Goal: Task Accomplishment & Management: Complete application form

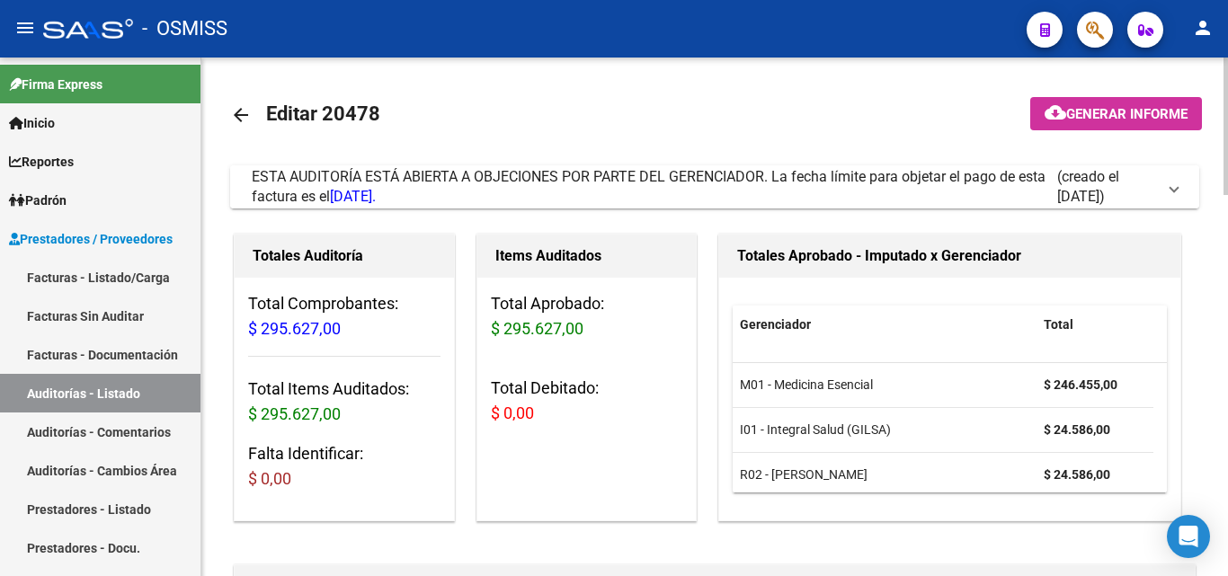
click at [1179, 185] on mat-expansion-panel-header "ESTA AUDITORÍA ESTÁ ABIERTA A OBJECIONES POR PARTE DEL GERENCIADOR. La fecha lí…" at bounding box center [714, 186] width 969 height 43
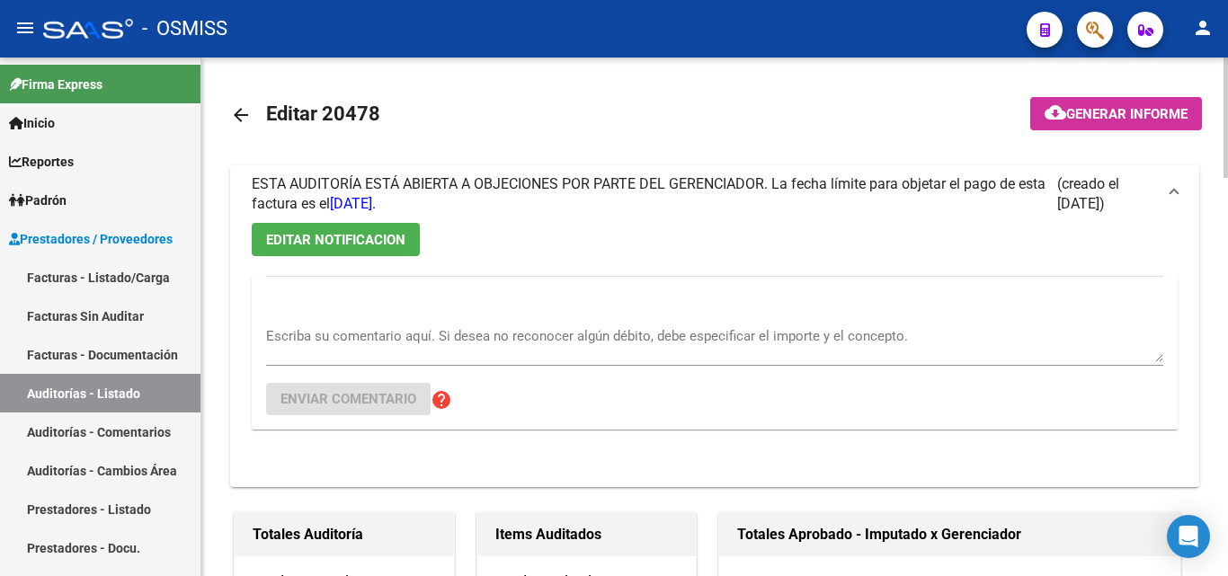
click at [239, 118] on mat-icon "arrow_back" at bounding box center [241, 115] width 22 height 22
click at [237, 116] on mat-icon "arrow_back" at bounding box center [241, 115] width 22 height 22
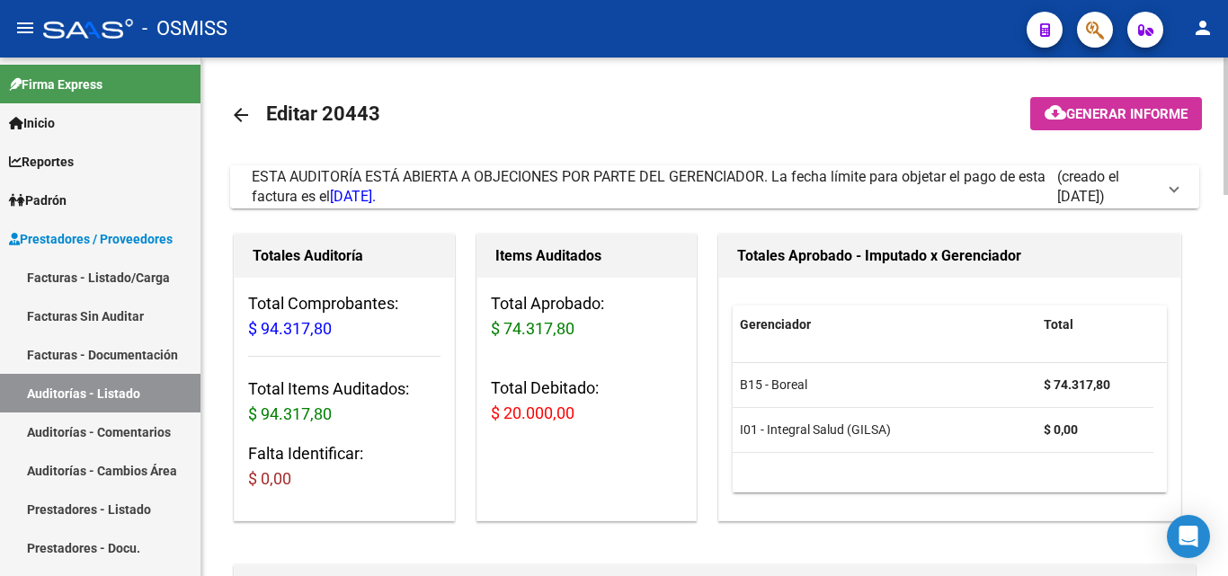
click at [1168, 186] on span "ESTA AUDITORÍA ESTÁ ABIERTA A OBJECIONES POR PARTE DEL GERENCIADOR. La fecha lí…" at bounding box center [711, 187] width 919 height 40
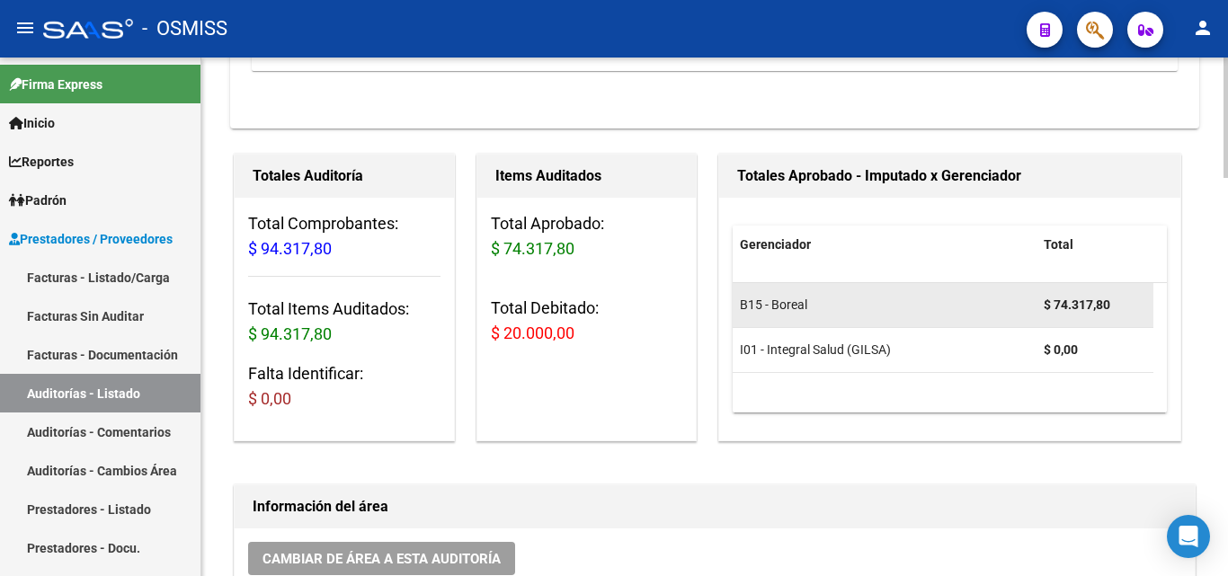
scroll to position [360, 0]
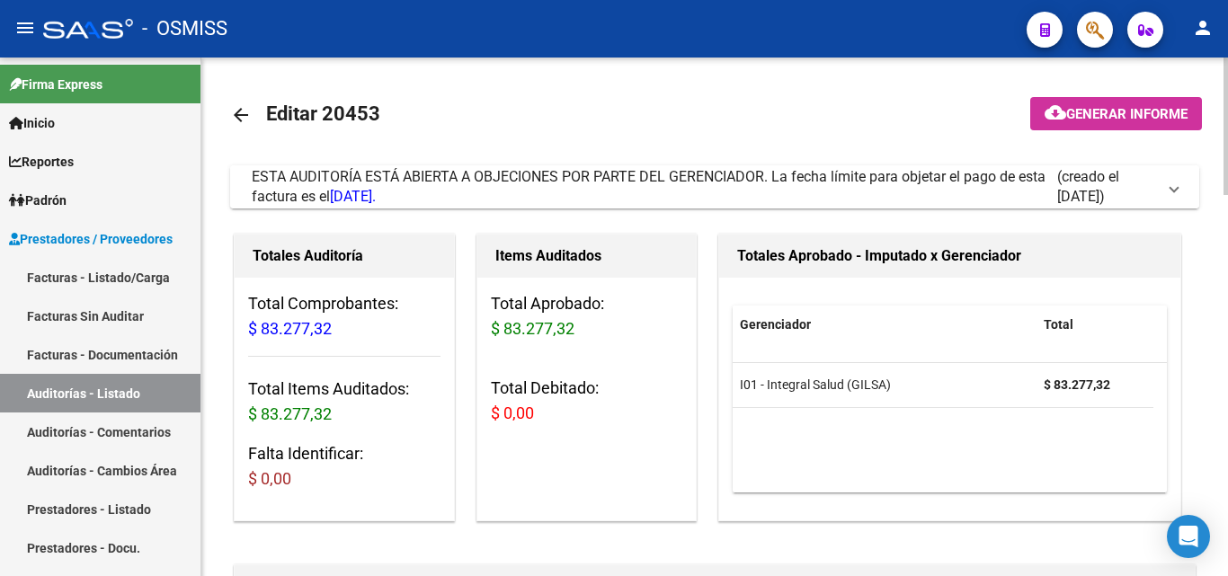
click at [1166, 190] on span "ESTA AUDITORÍA ESTÁ ABIERTA A OBJECIONES POR PARTE DEL GERENCIADOR. La fecha lí…" at bounding box center [711, 187] width 919 height 40
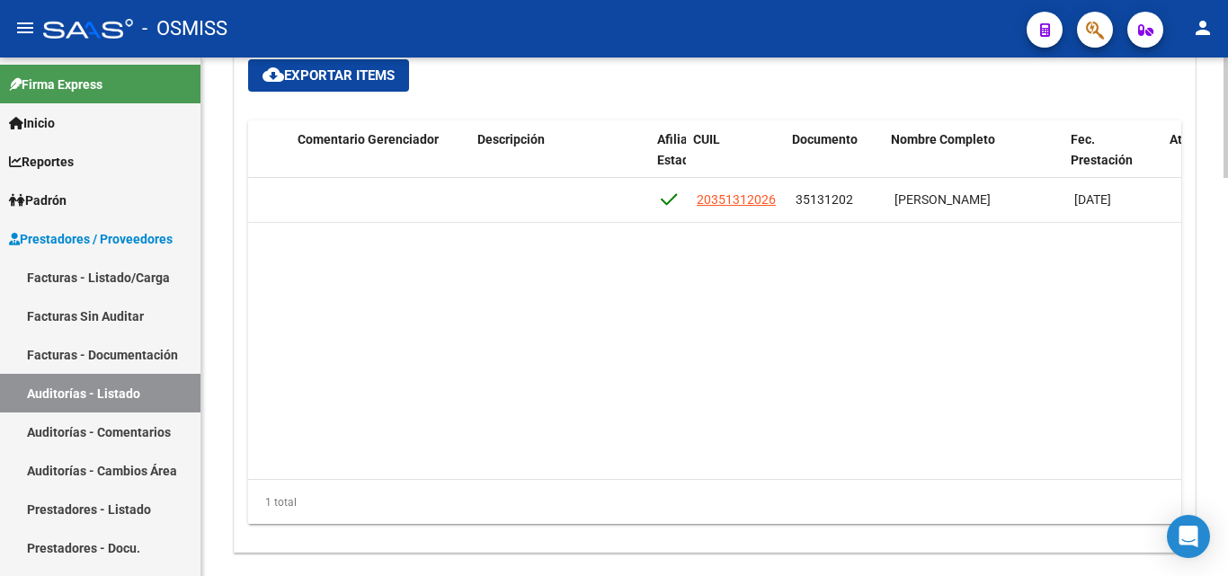
scroll to position [0, 1145]
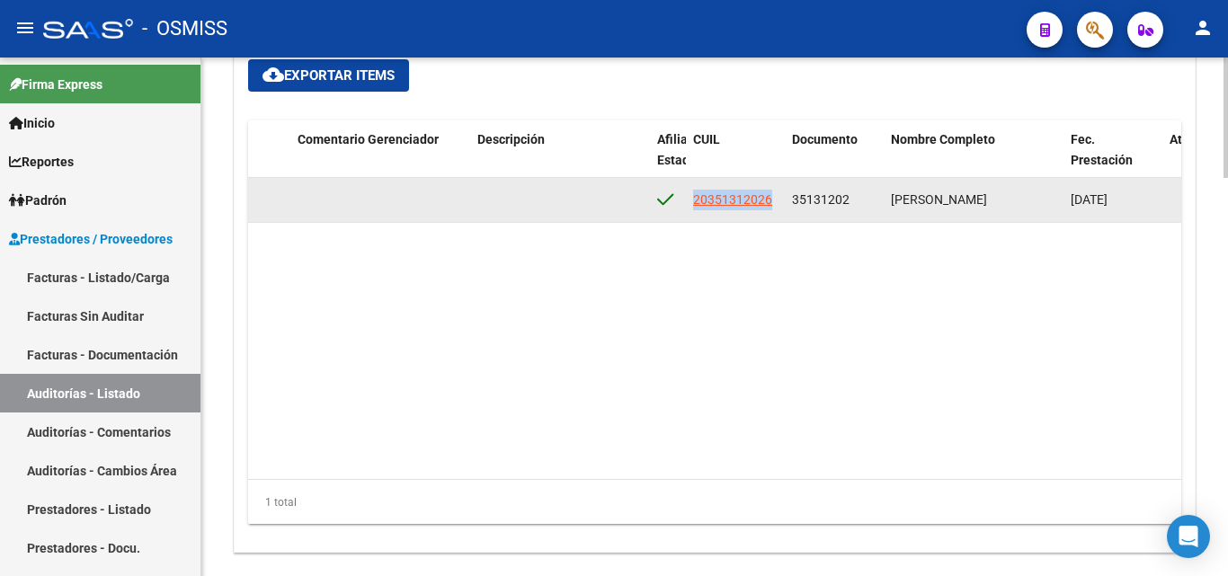
drag, startPoint x: 693, startPoint y: 195, endPoint x: 775, endPoint y: 205, distance: 82.4
click at [775, 205] on div "20351312026" at bounding box center [735, 200] width 85 height 21
copy span "20351312026"
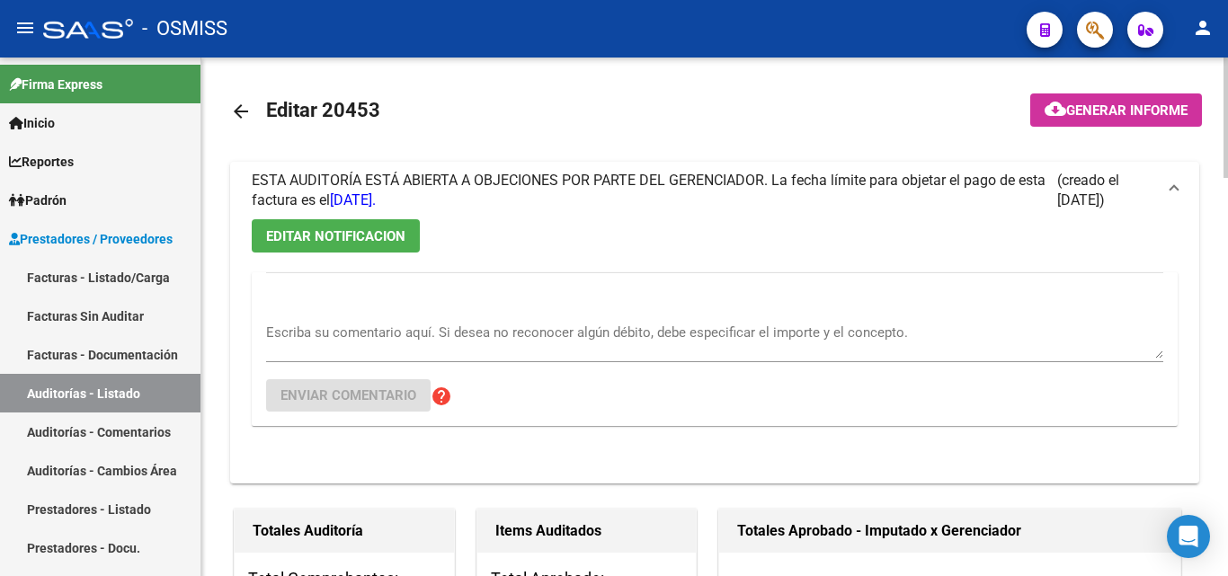
scroll to position [0, 0]
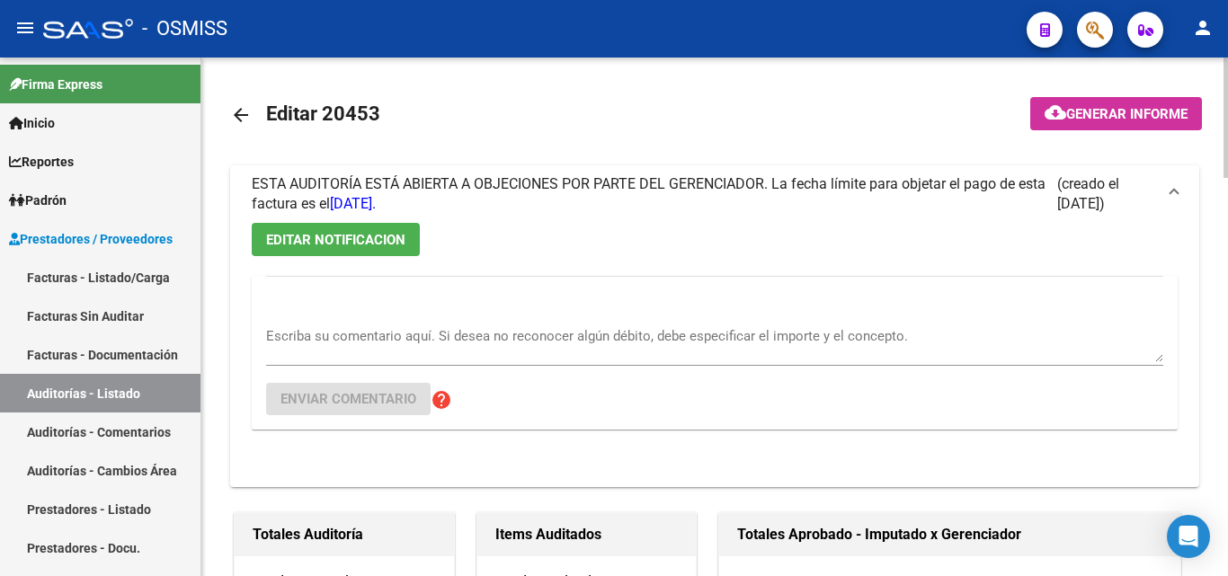
click at [1176, 192] on span at bounding box center [1174, 194] width 7 height 20
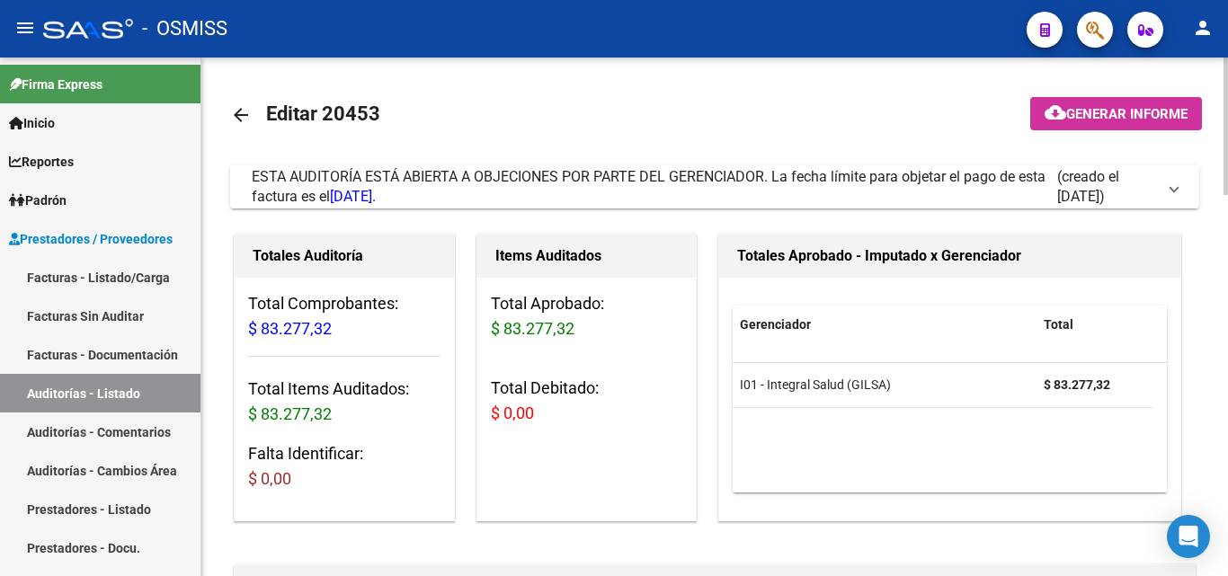
click at [1172, 190] on span at bounding box center [1174, 187] width 7 height 20
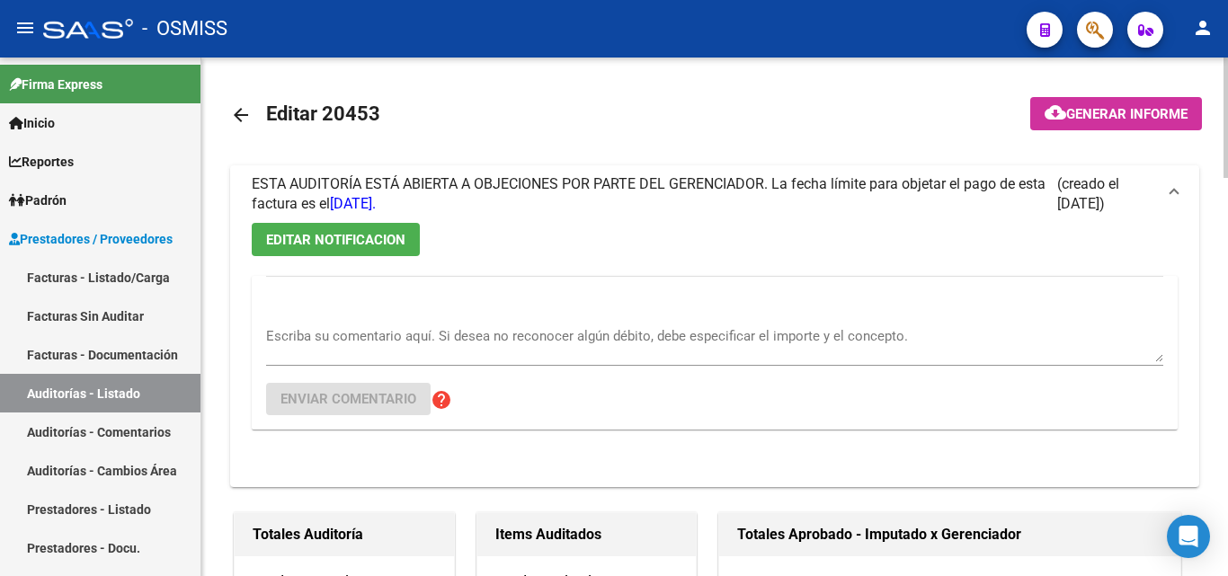
click at [316, 361] on textarea "Escriba su comentario aquí. Si desea no reconocer algún débito, debe especifica…" at bounding box center [714, 344] width 897 height 36
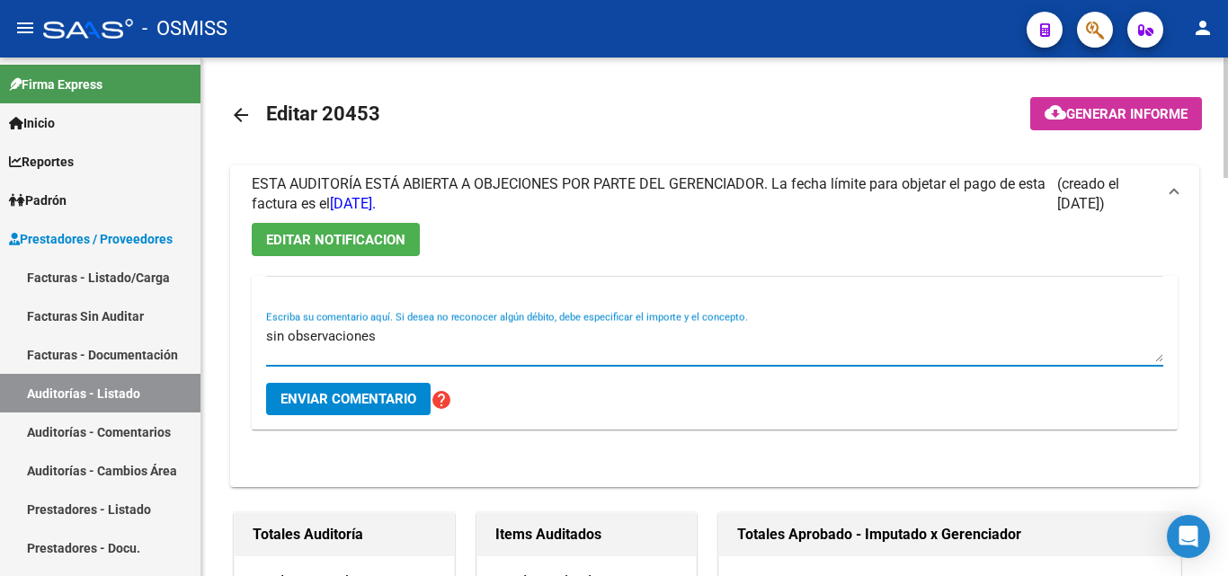
type textarea "sin observaciones"
click at [326, 400] on span "Enviar comentario" at bounding box center [349, 399] width 136 height 16
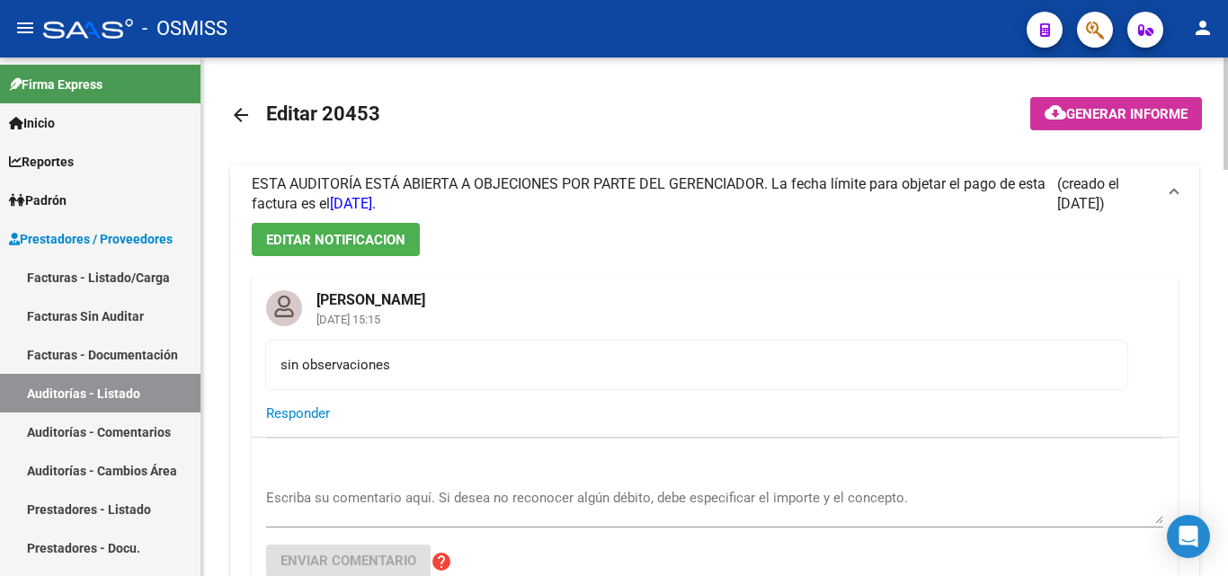
click at [244, 119] on mat-icon "arrow_back" at bounding box center [241, 115] width 22 height 22
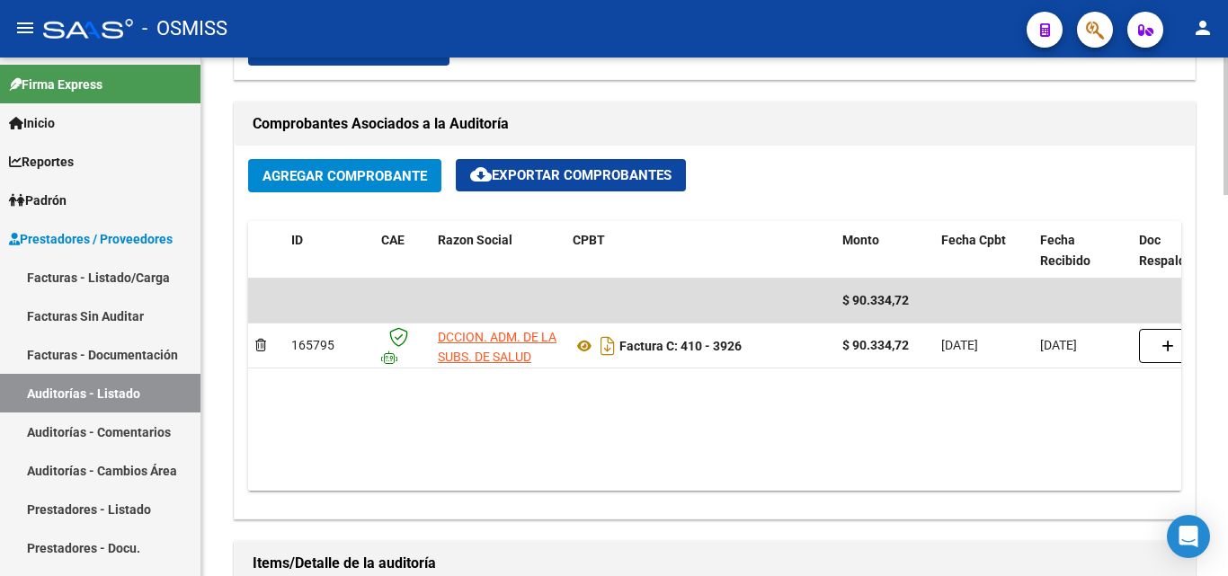
scroll to position [809, 0]
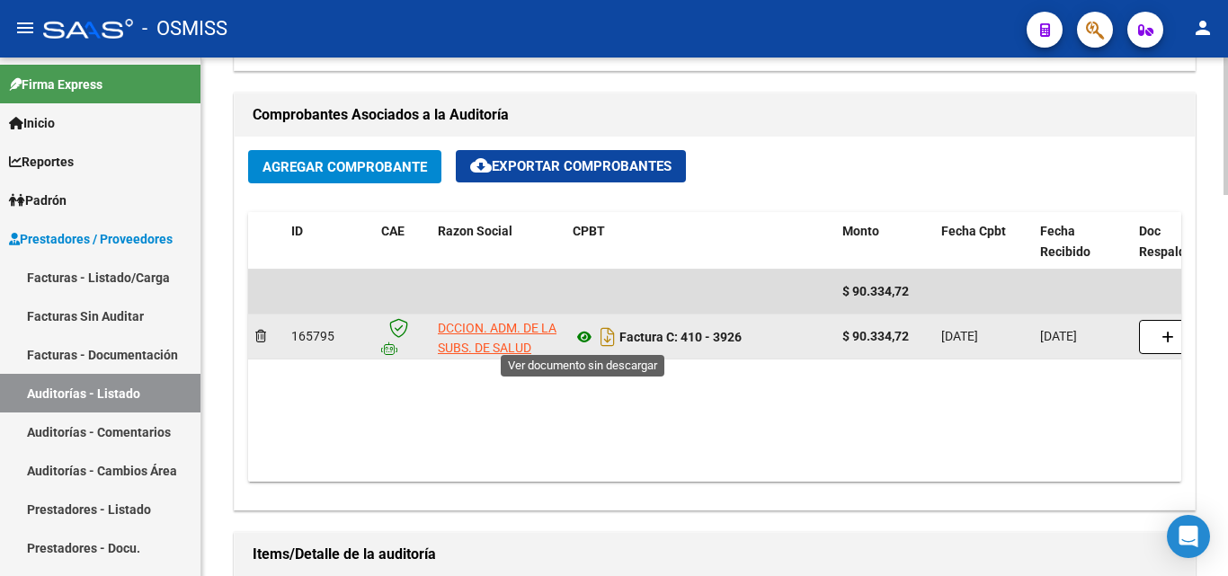
click at [588, 336] on icon at bounding box center [584, 337] width 23 height 22
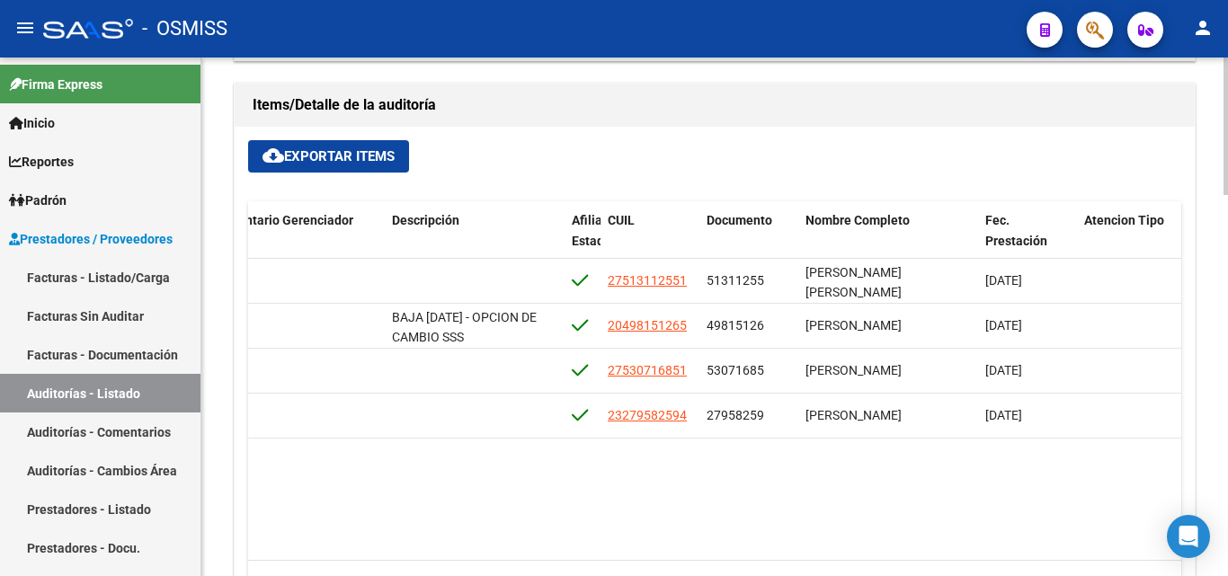
scroll to position [0, 1233]
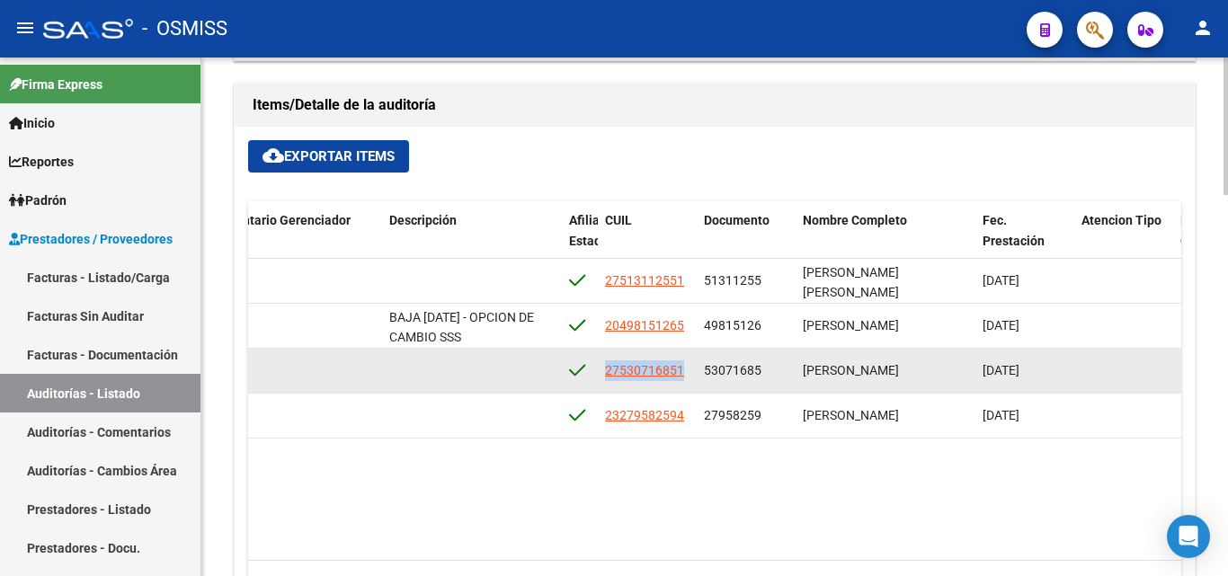
drag, startPoint x: 607, startPoint y: 369, endPoint x: 681, endPoint y: 385, distance: 75.5
click at [681, 385] on datatable-body-cell "27530716851" at bounding box center [647, 371] width 99 height 44
copy span "27530716851"
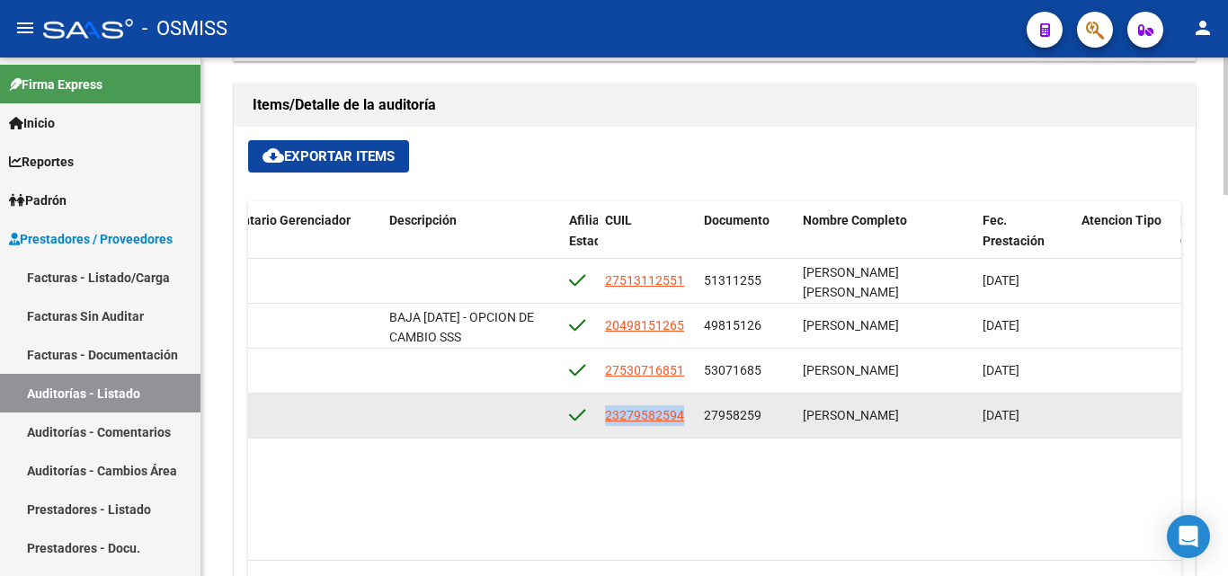
drag, startPoint x: 602, startPoint y: 417, endPoint x: 682, endPoint y: 423, distance: 80.3
click at [682, 423] on datatable-body-cell "23279582594" at bounding box center [647, 416] width 99 height 44
copy span "23279582594"
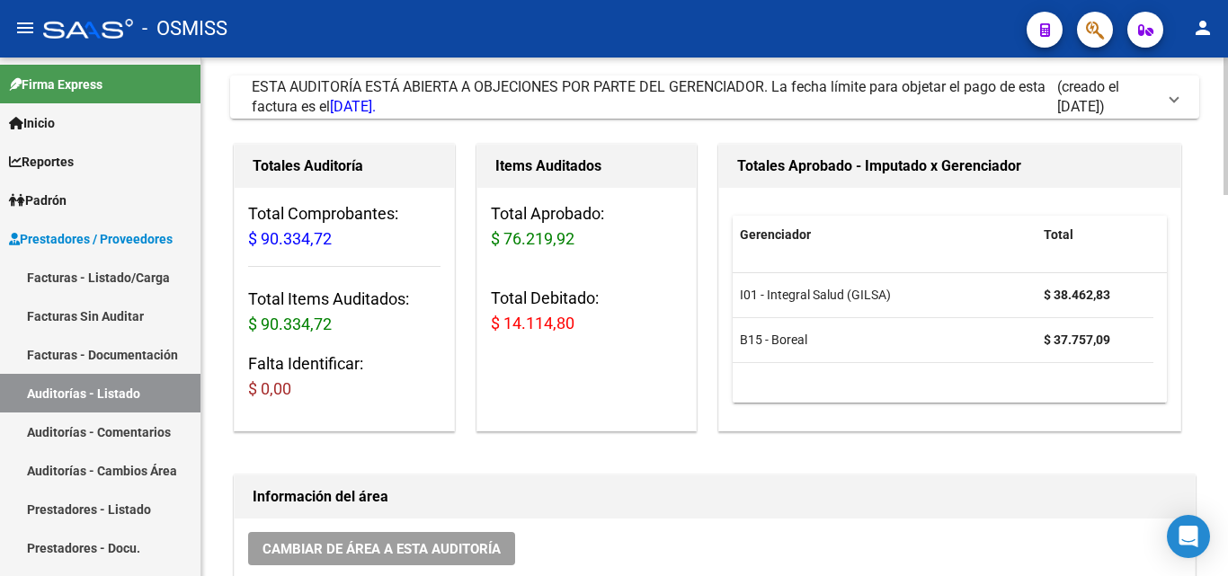
scroll to position [0, 0]
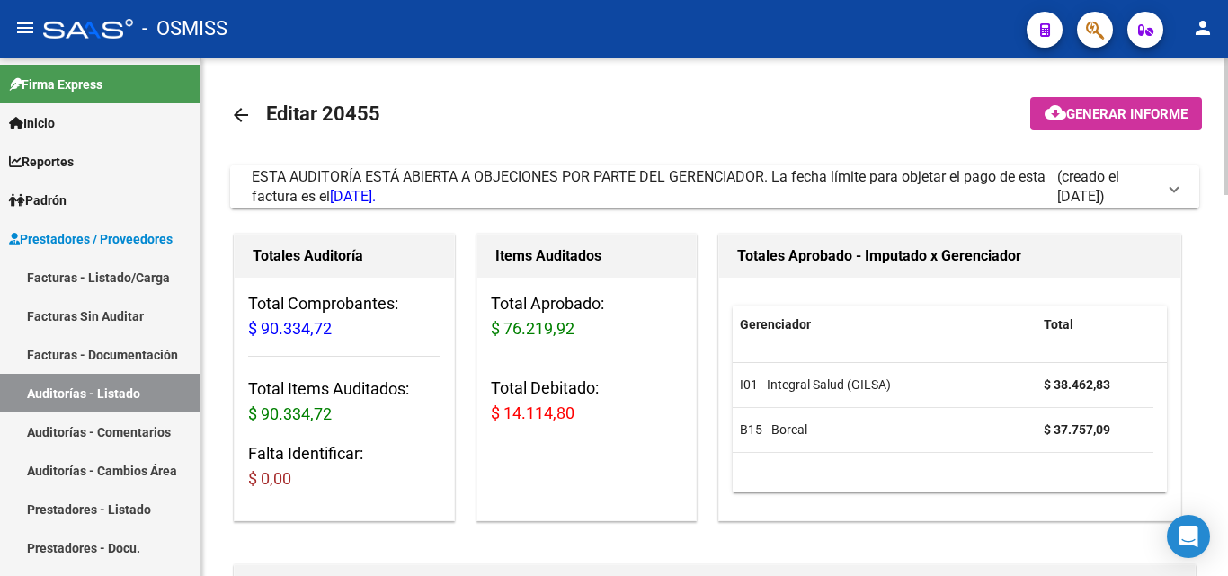
click at [1173, 190] on span at bounding box center [1174, 187] width 7 height 20
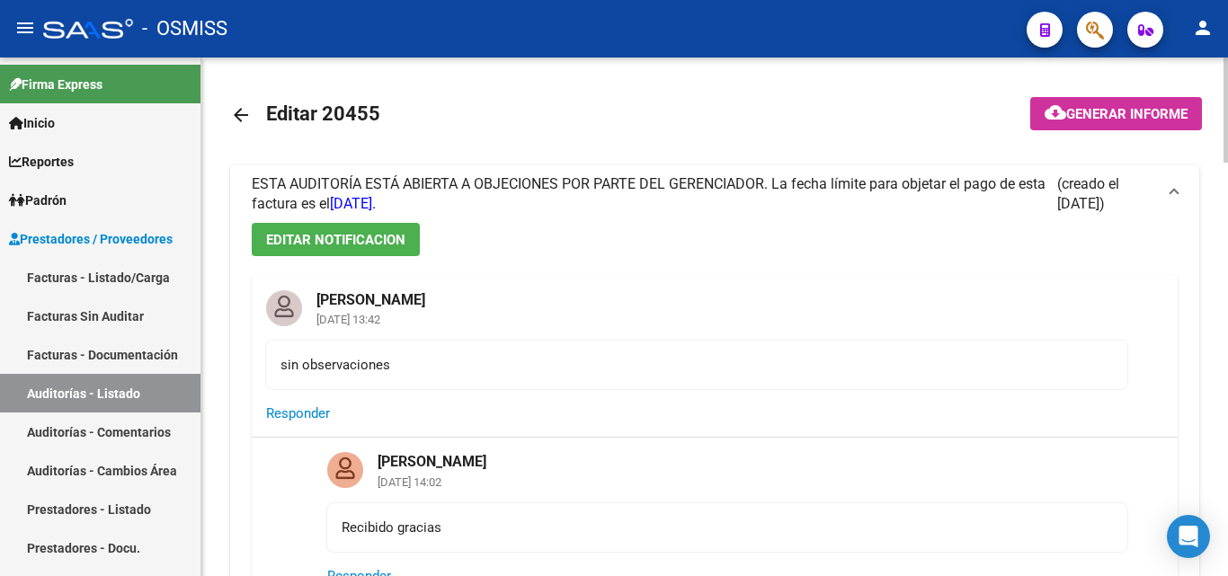
click at [242, 120] on mat-icon "arrow_back" at bounding box center [241, 115] width 22 height 22
click at [238, 113] on mat-icon "arrow_back" at bounding box center [241, 115] width 22 height 22
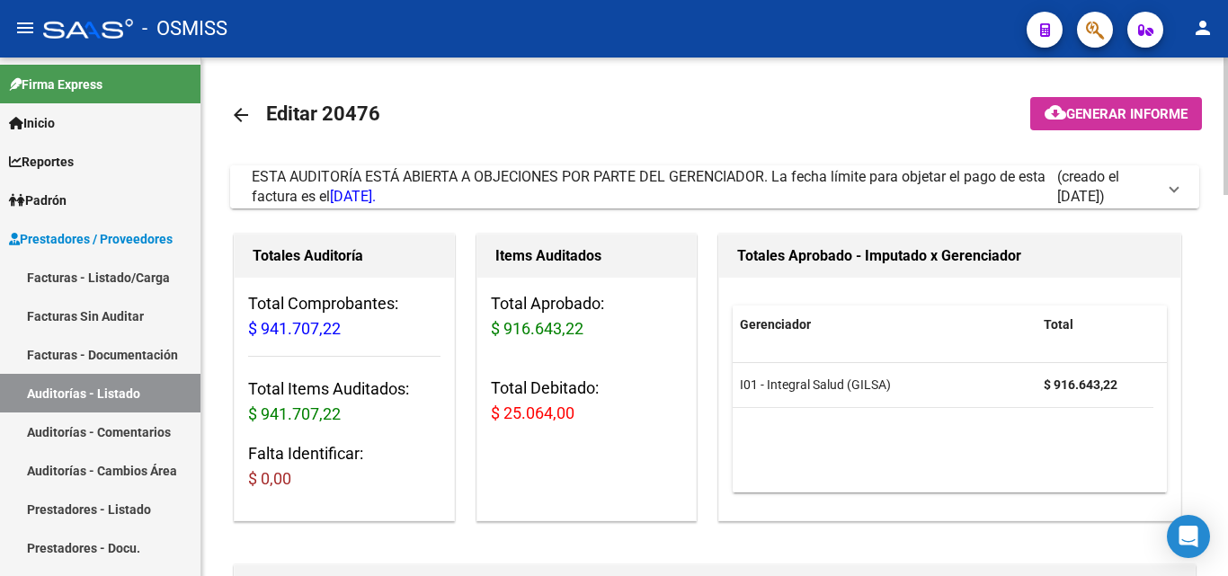
click at [1174, 184] on span at bounding box center [1174, 187] width 7 height 20
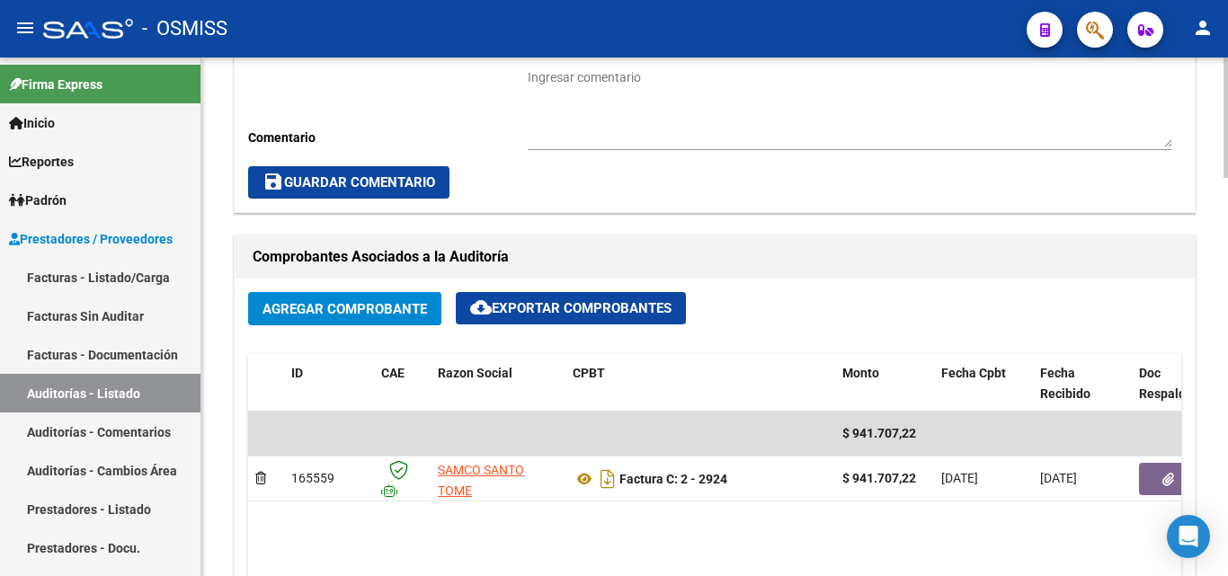
scroll to position [989, 0]
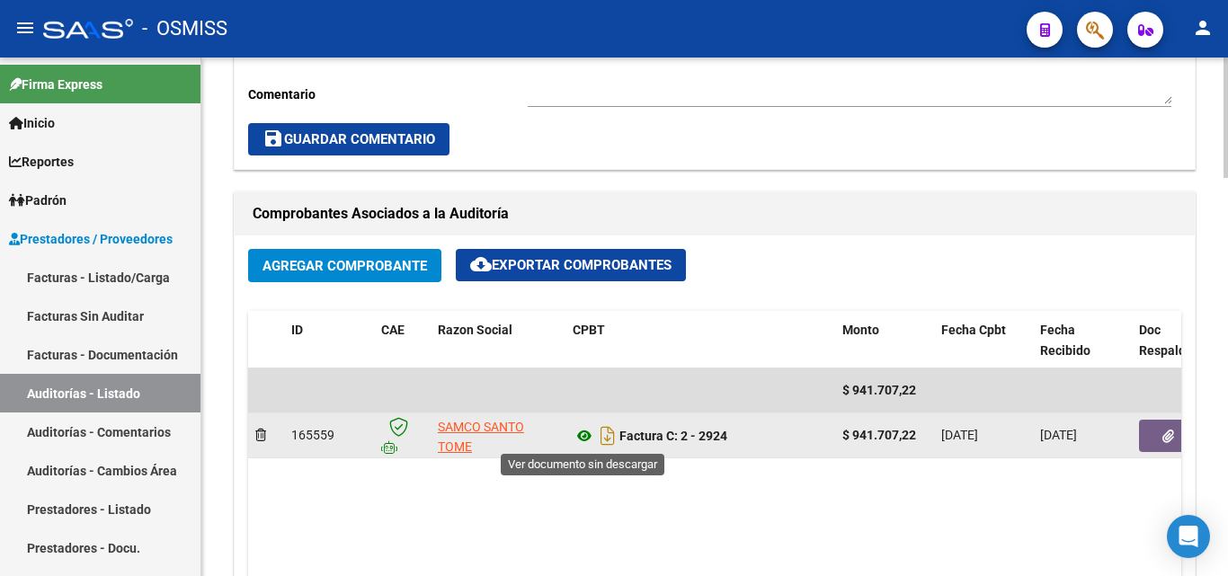
click at [583, 435] on icon at bounding box center [584, 436] width 23 height 22
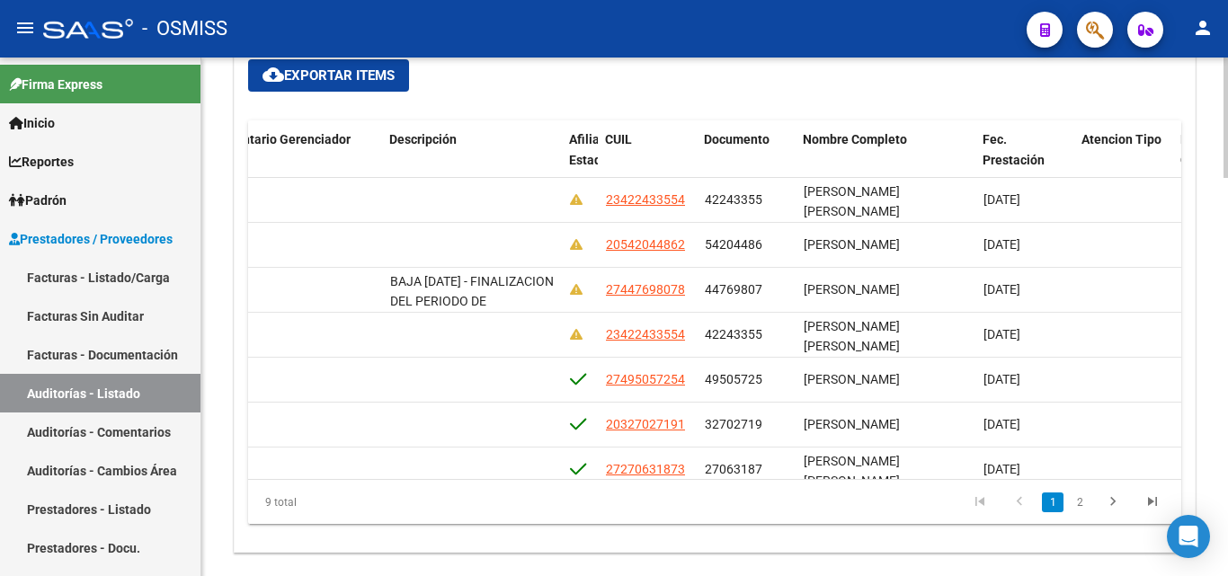
scroll to position [0, 1233]
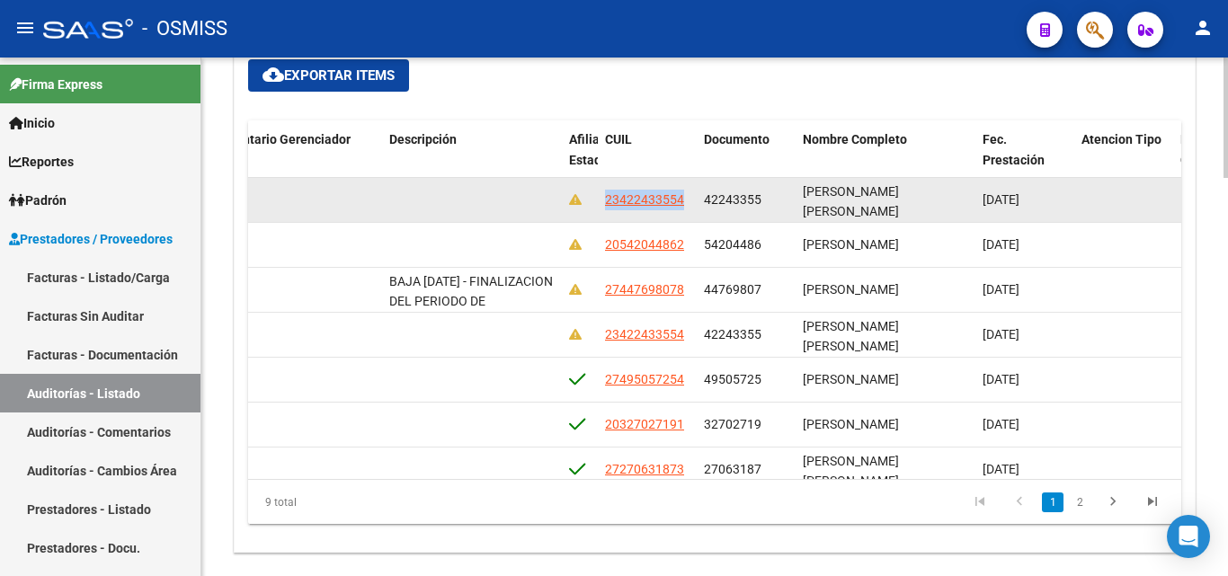
drag, startPoint x: 606, startPoint y: 195, endPoint x: 720, endPoint y: 210, distance: 115.2
click at [688, 209] on div "23422433554" at bounding box center [647, 200] width 85 height 21
copy span "23422433554"
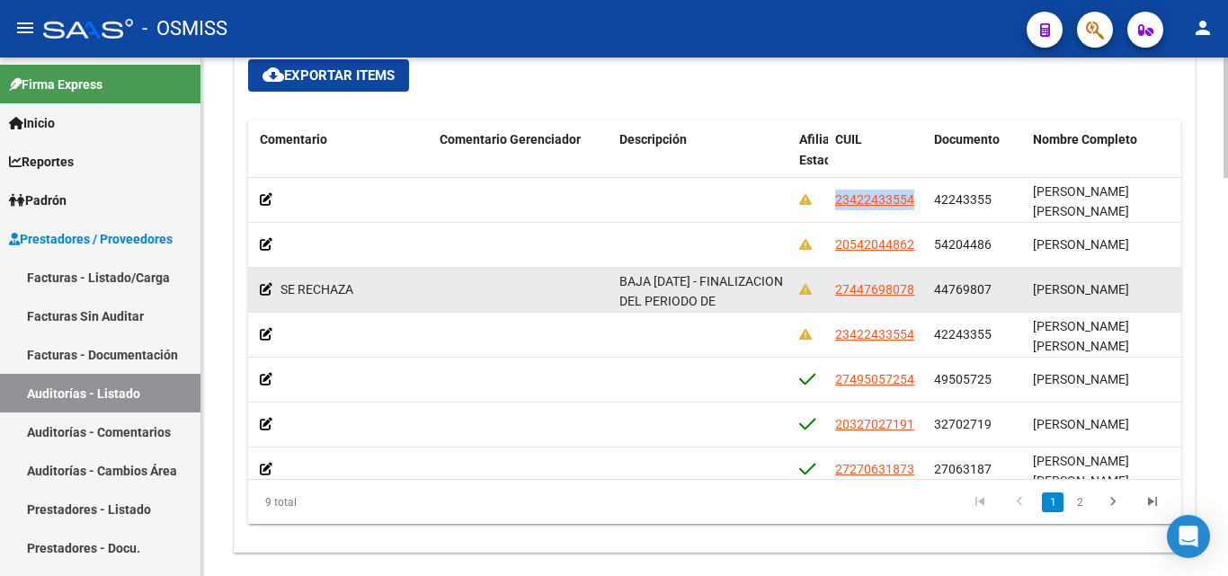
scroll to position [0, 1009]
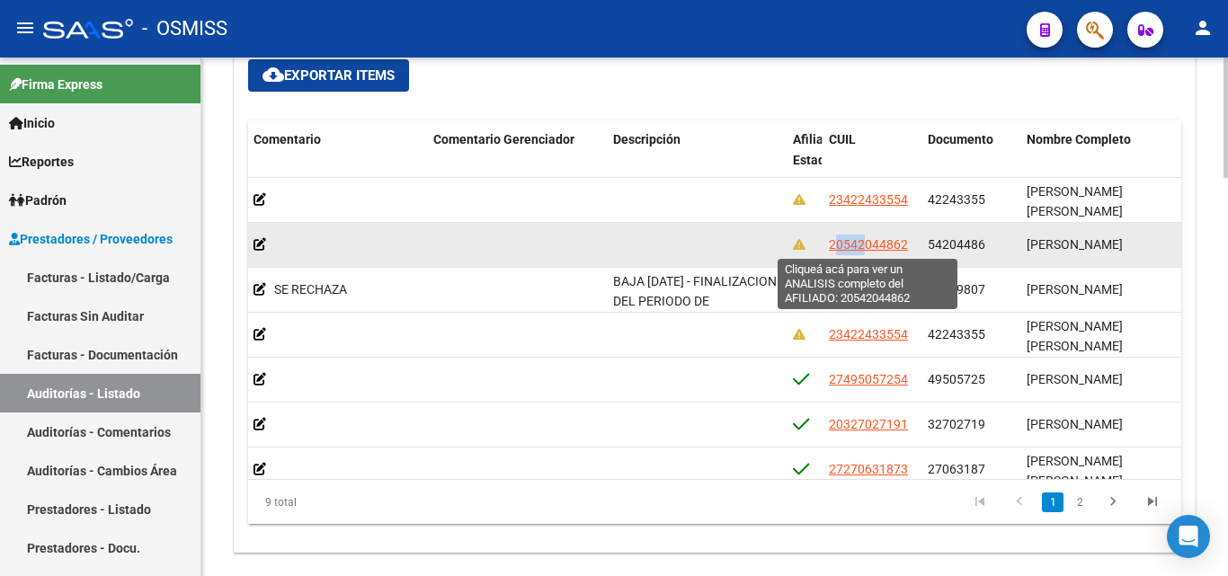
drag, startPoint x: 833, startPoint y: 243, endPoint x: 864, endPoint y: 249, distance: 32.1
click at [864, 249] on span "20542044862" at bounding box center [868, 244] width 79 height 14
copy span "0542"
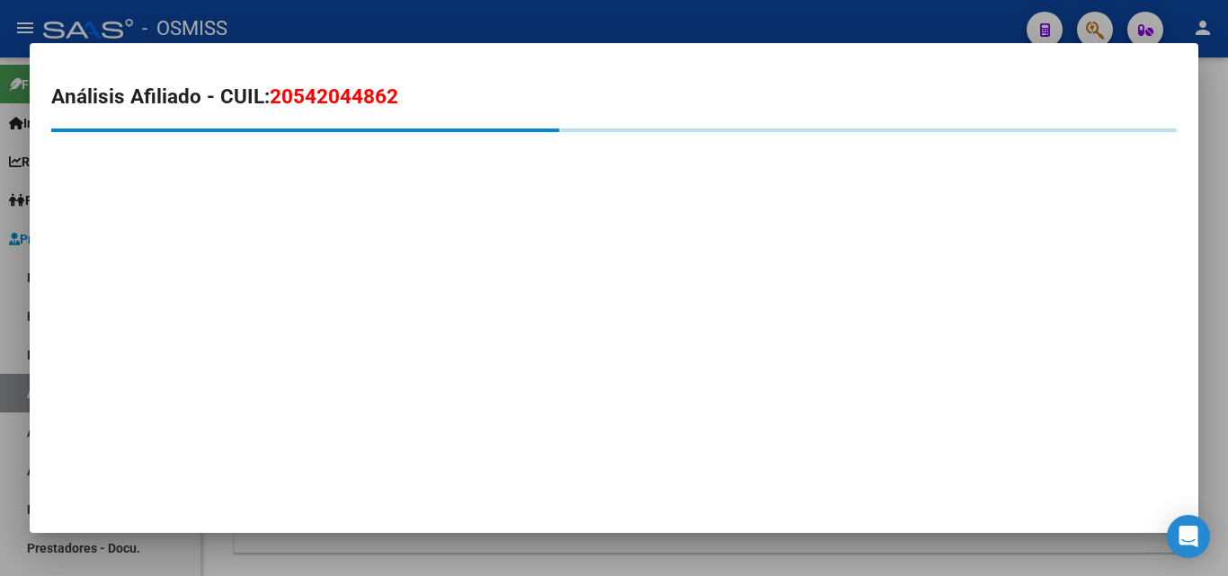
click at [693, 19] on div at bounding box center [614, 288] width 1228 height 576
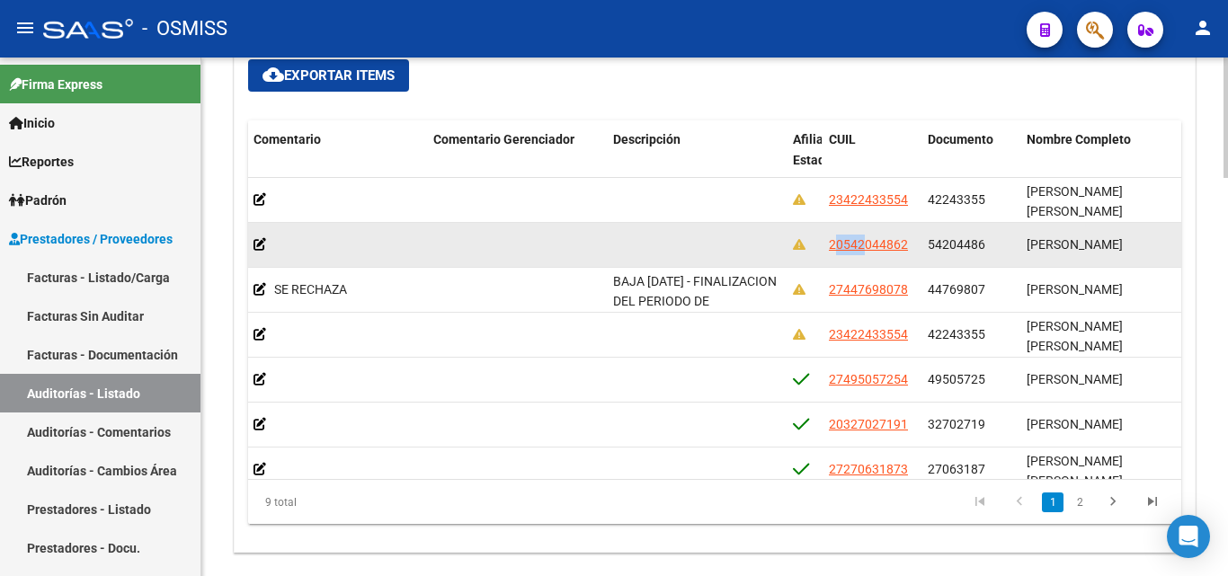
drag, startPoint x: 827, startPoint y: 245, endPoint x: 905, endPoint y: 253, distance: 78.6
click at [905, 253] on datatable-body-cell "20542044862" at bounding box center [871, 245] width 99 height 44
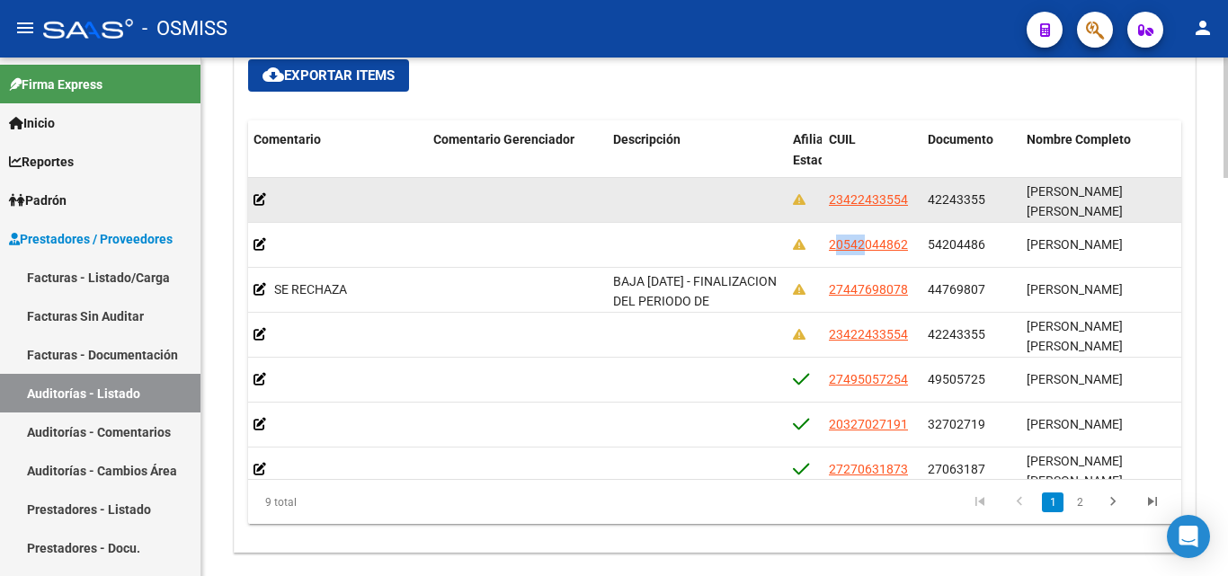
copy span "20542044862"
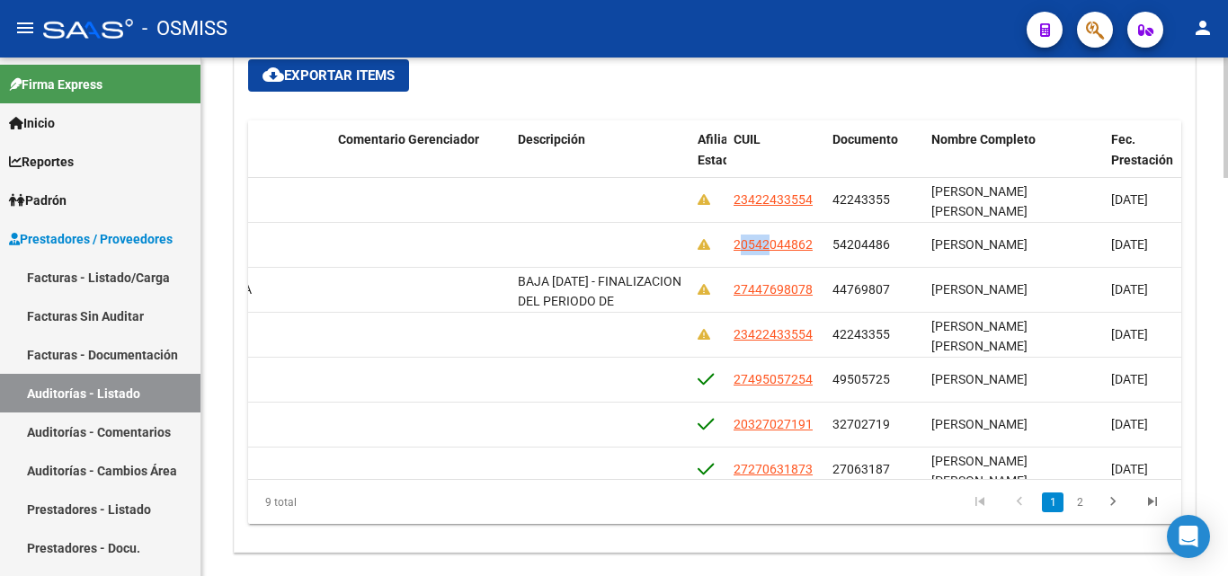
scroll to position [0, 1110]
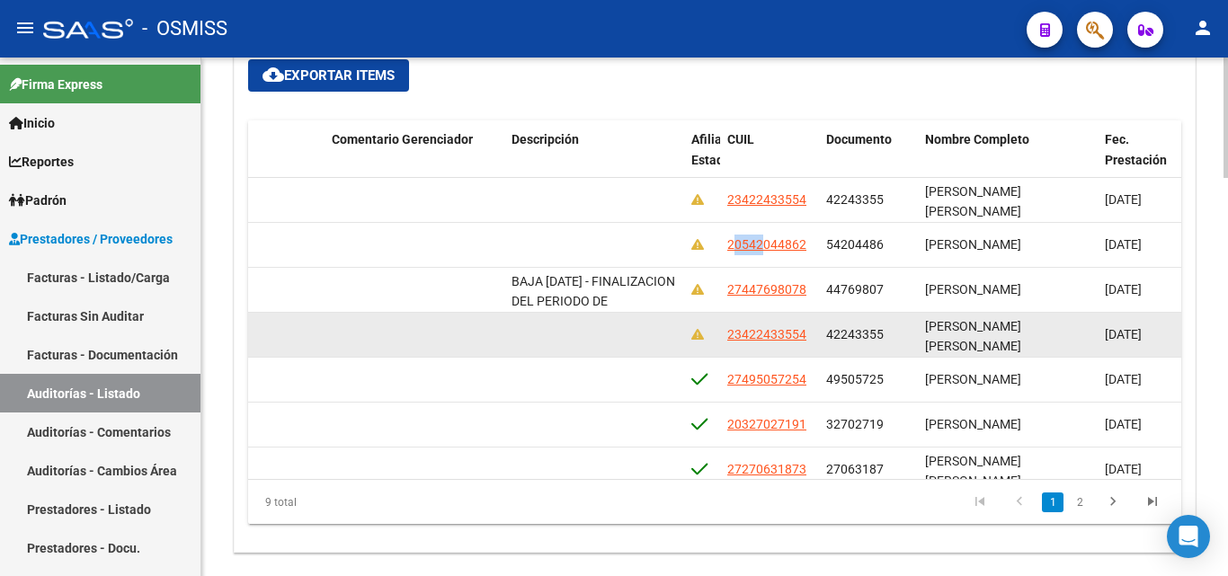
click at [726, 338] on datatable-body-cell "23422433554" at bounding box center [769, 335] width 99 height 44
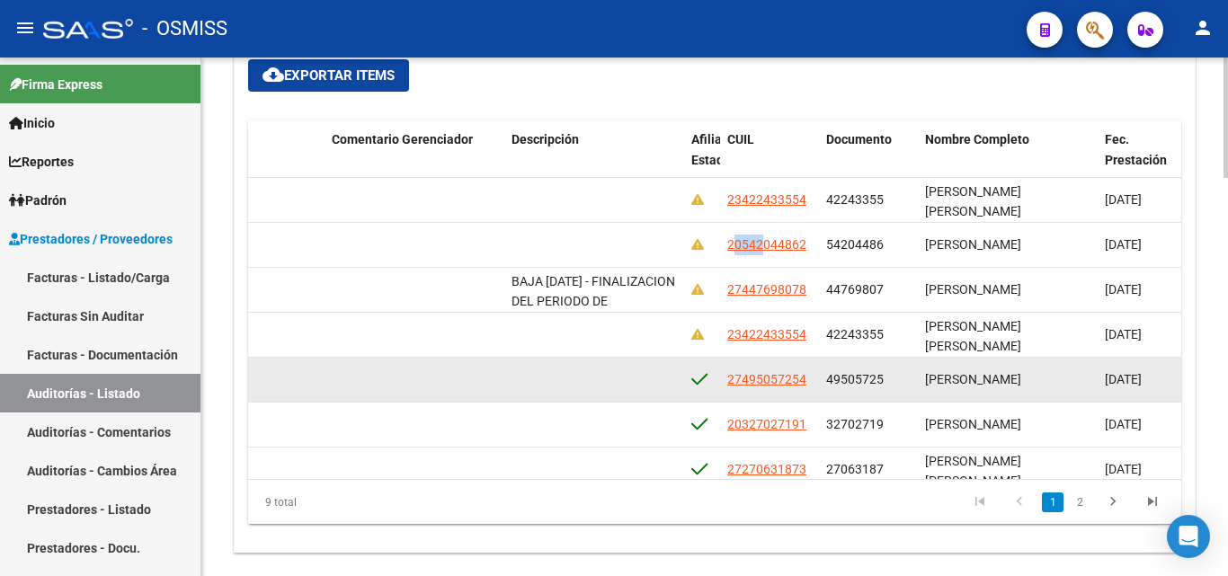
drag, startPoint x: 730, startPoint y: 378, endPoint x: 809, endPoint y: 384, distance: 79.4
click at [809, 384] on div "27495057254" at bounding box center [769, 380] width 85 height 21
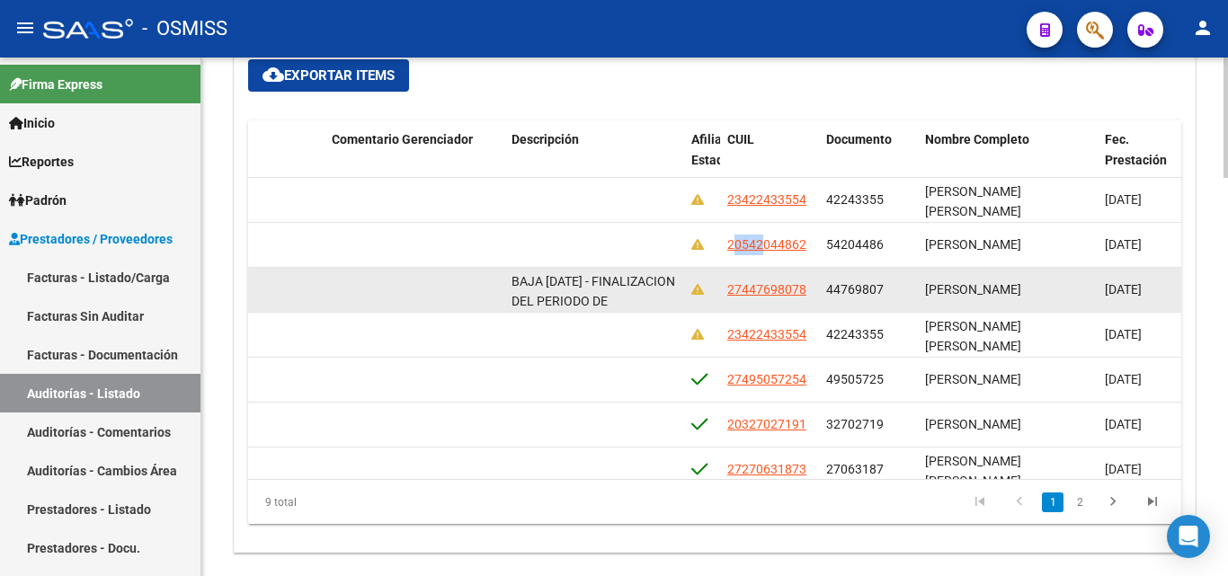
copy span "27495057254"
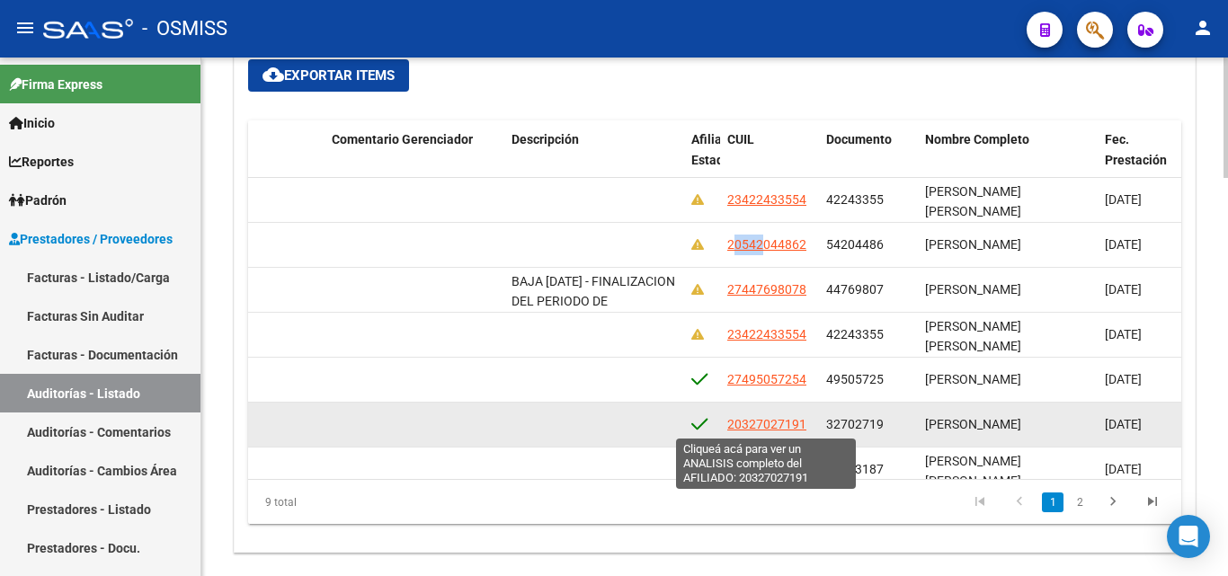
drag, startPoint x: 726, startPoint y: 427, endPoint x: 805, endPoint y: 429, distance: 79.1
click at [805, 429] on datatable-body-cell "20327027191" at bounding box center [769, 425] width 99 height 44
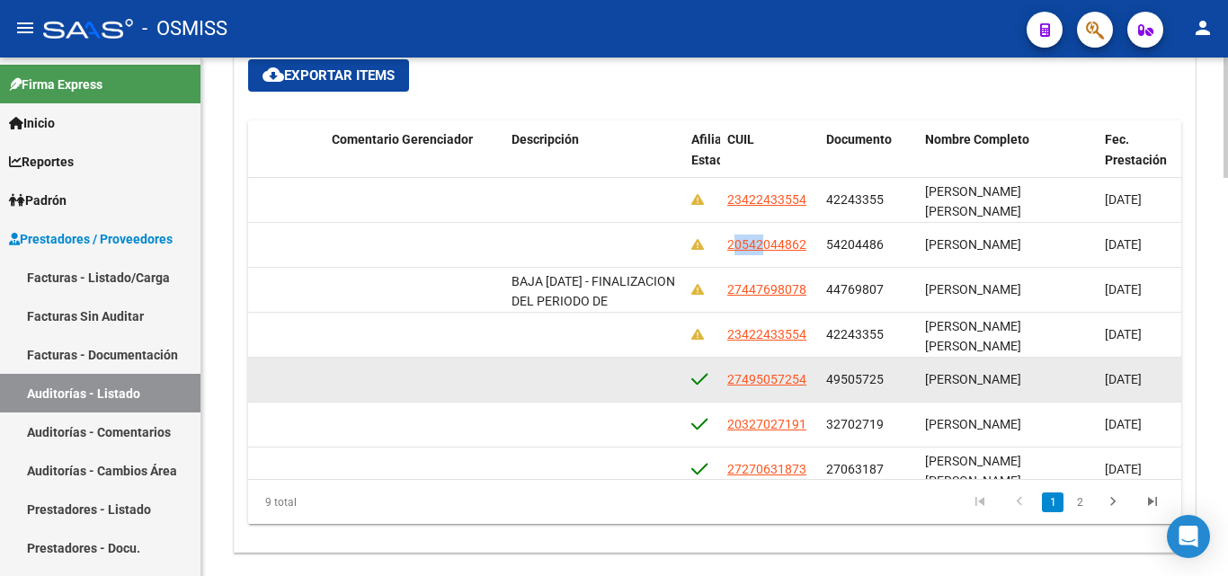
copy span "20327027191"
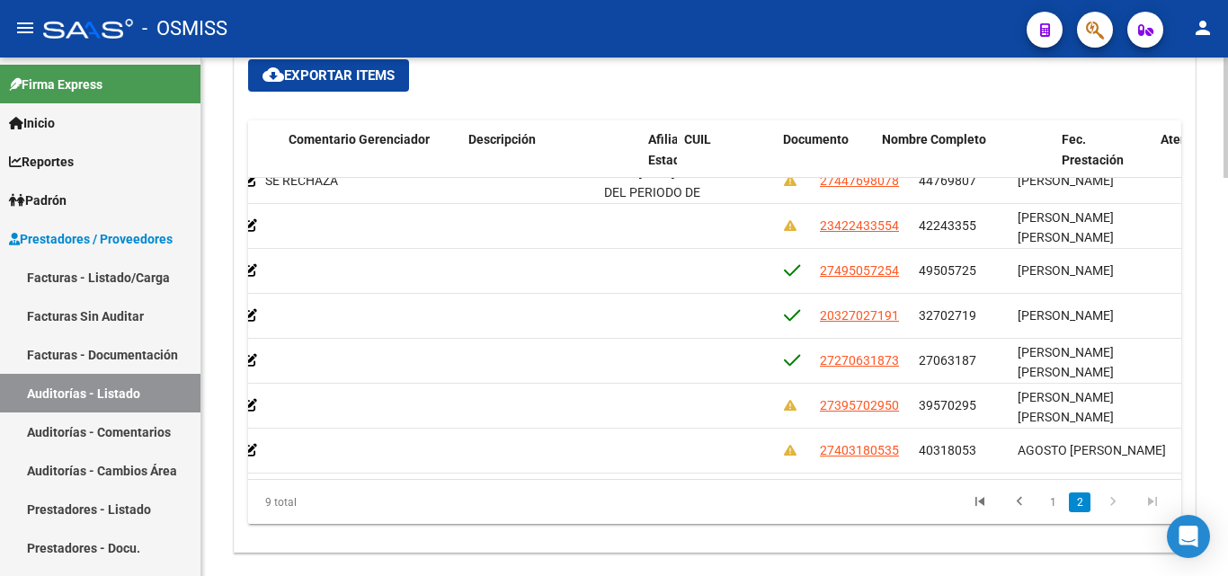
scroll to position [123, 1163]
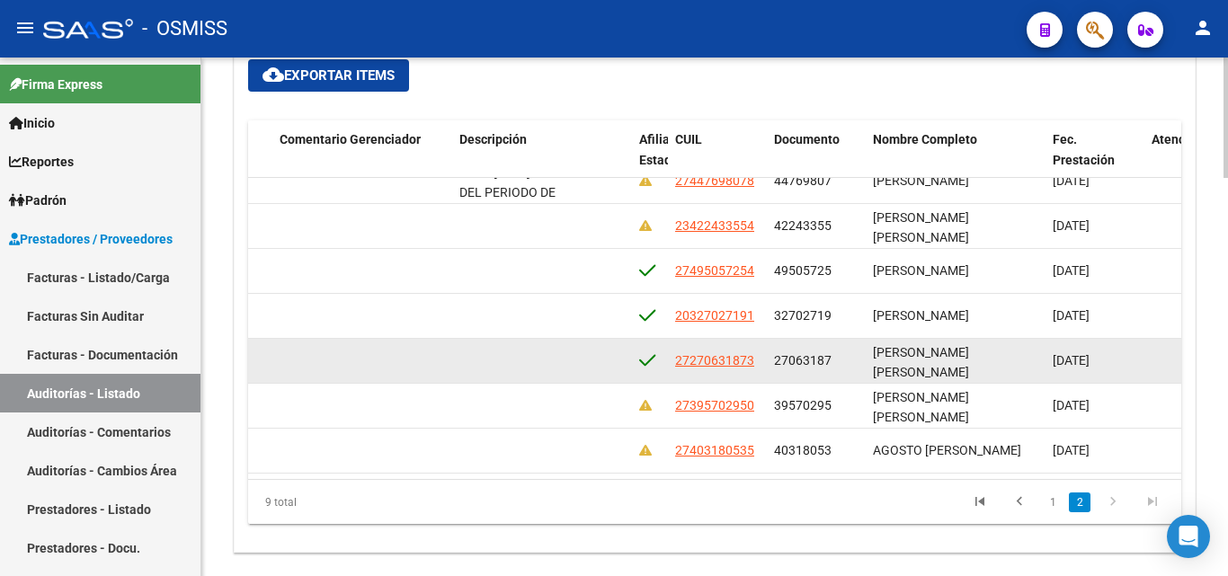
drag, startPoint x: 668, startPoint y: 341, endPoint x: 753, endPoint y: 350, distance: 85.9
click at [753, 350] on datatable-body-cell "27270631873" at bounding box center [717, 361] width 99 height 44
copy span "27270631873"
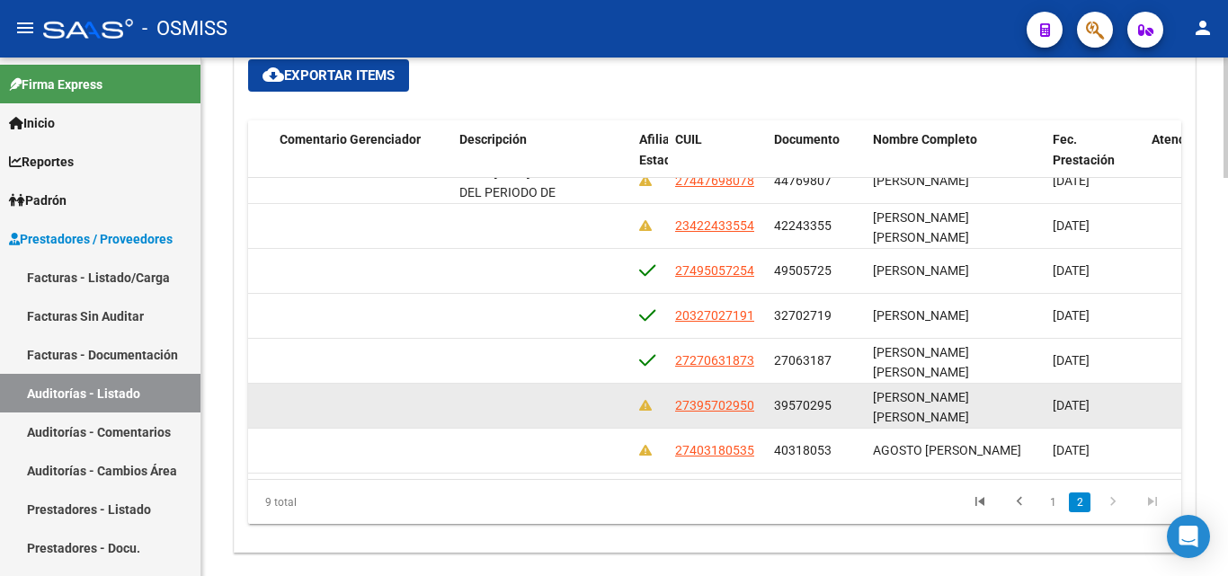
drag, startPoint x: 672, startPoint y: 395, endPoint x: 755, endPoint y: 393, distance: 83.6
click at [755, 393] on datatable-body-cell "27395702950" at bounding box center [717, 406] width 99 height 44
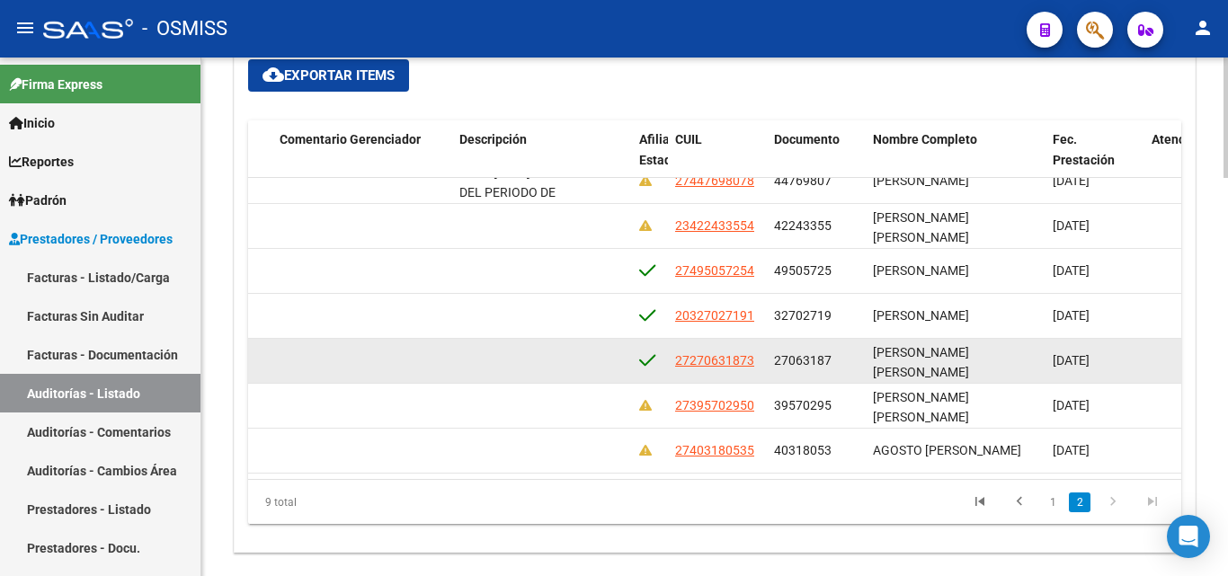
copy span "27395702950"
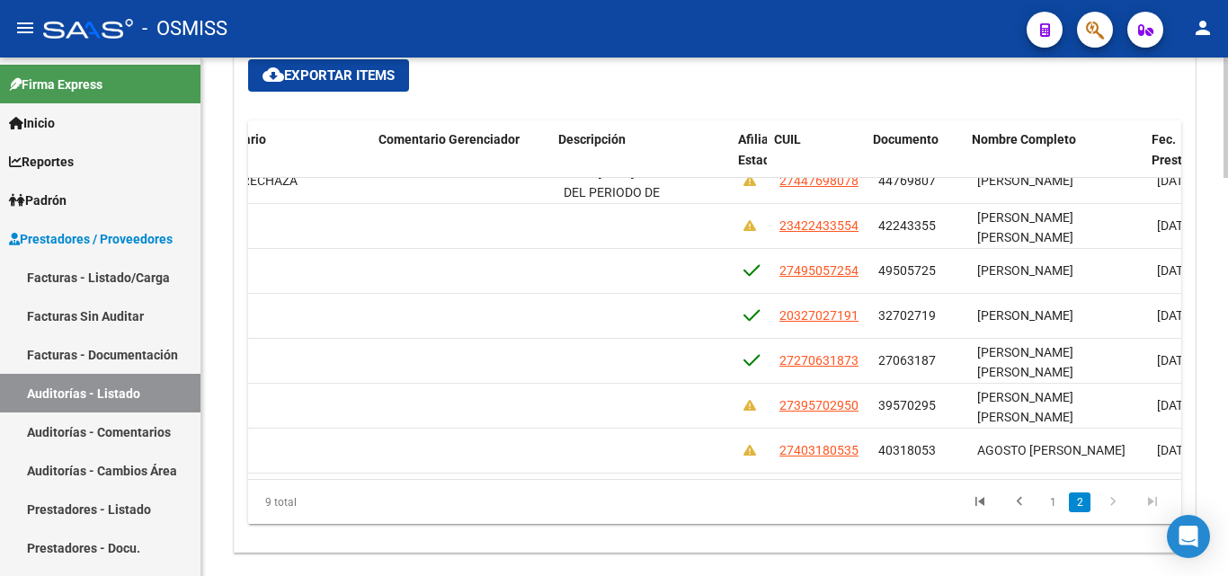
scroll to position [123, 1064]
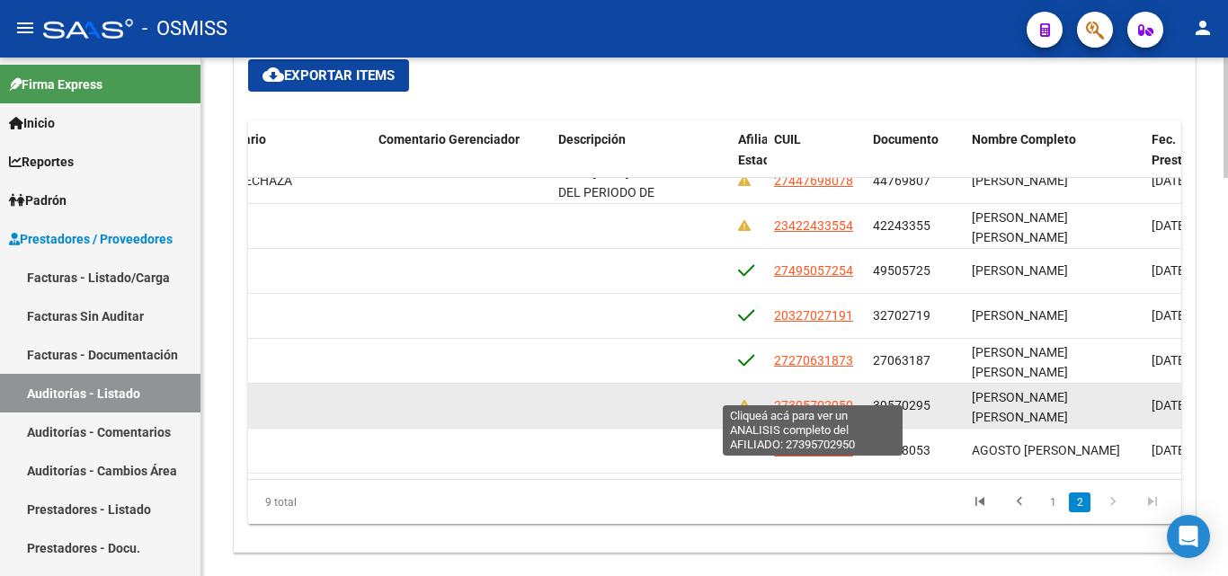
click at [778, 398] on span "27395702950" at bounding box center [813, 405] width 79 height 14
copy span "27395702950"
type textarea "27395702950"
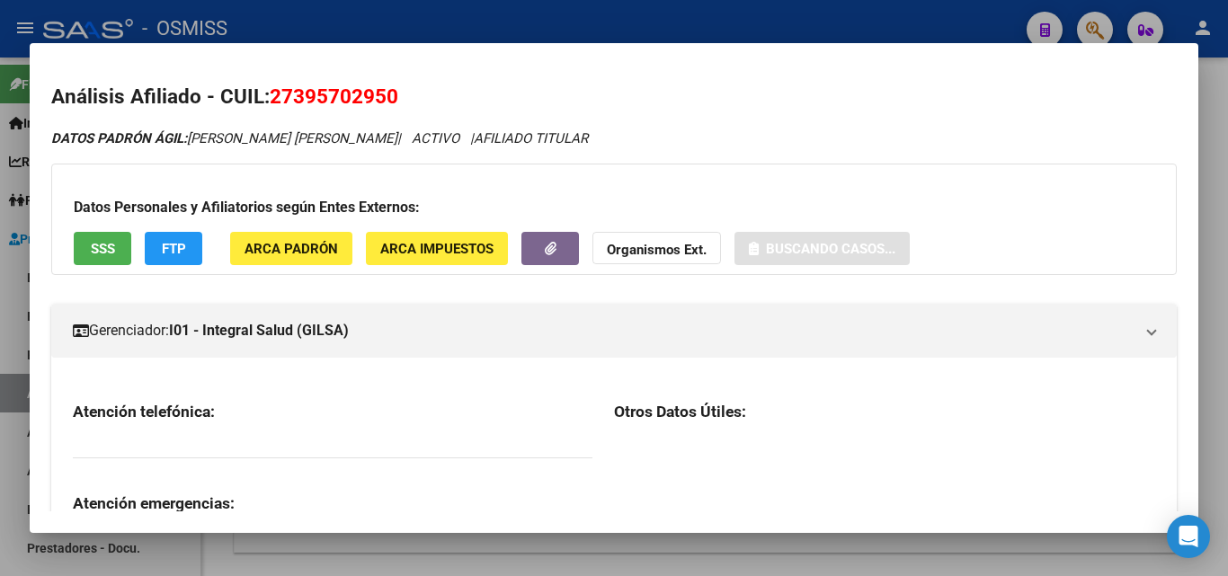
click at [590, 26] on div at bounding box center [614, 288] width 1228 height 576
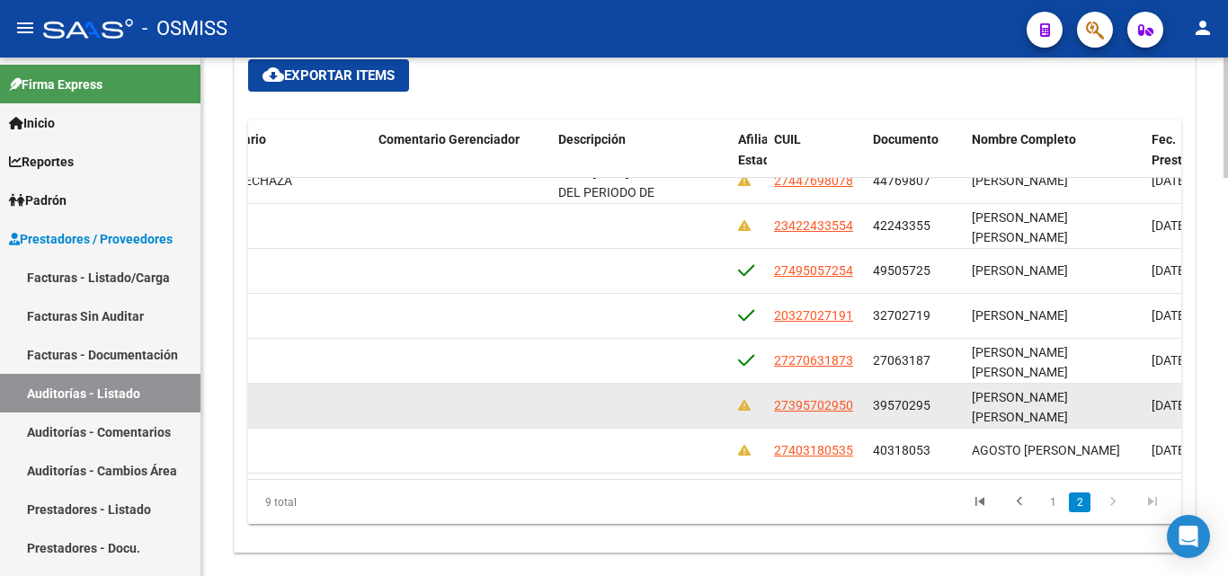
drag, startPoint x: 773, startPoint y: 391, endPoint x: 856, endPoint y: 403, distance: 83.5
click at [856, 403] on datatable-body-cell "27395702950" at bounding box center [816, 406] width 99 height 44
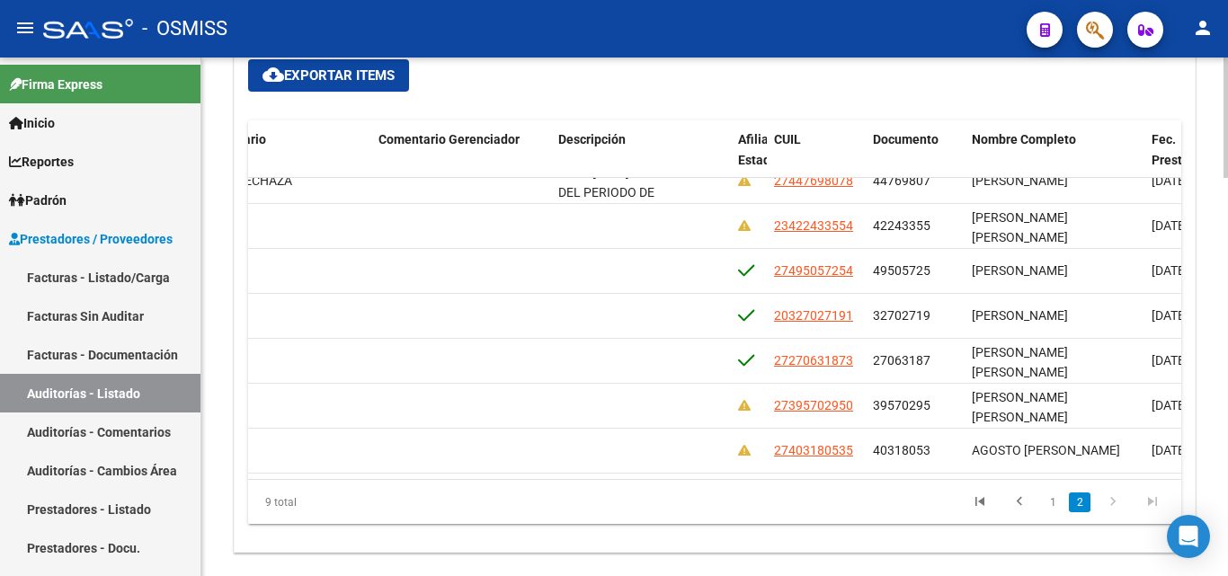
copy span "27395702950"
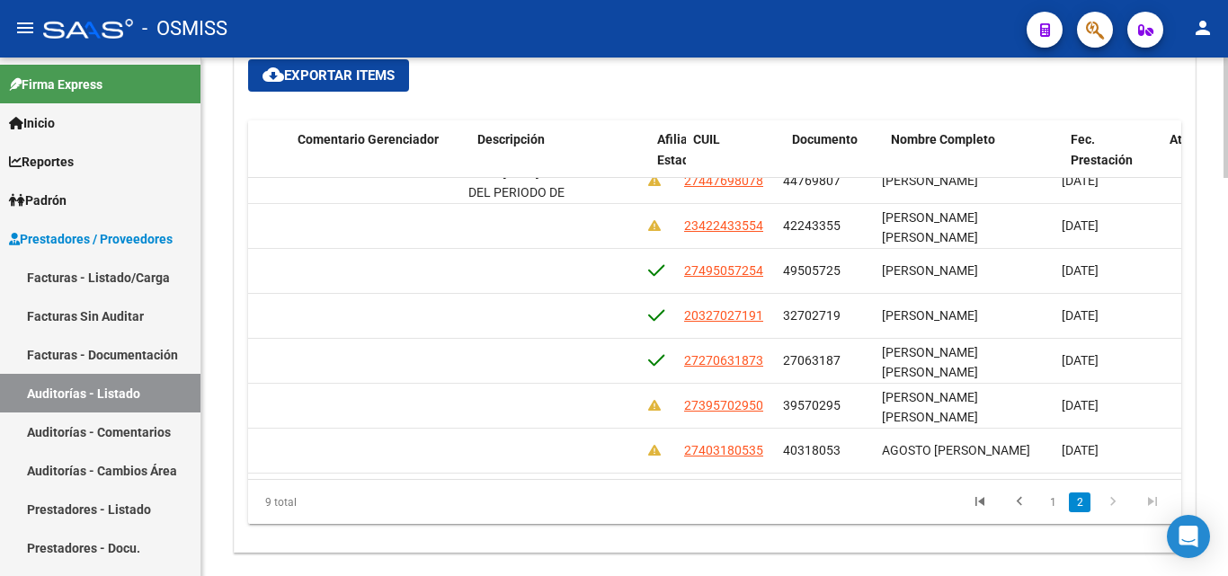
scroll to position [123, 1157]
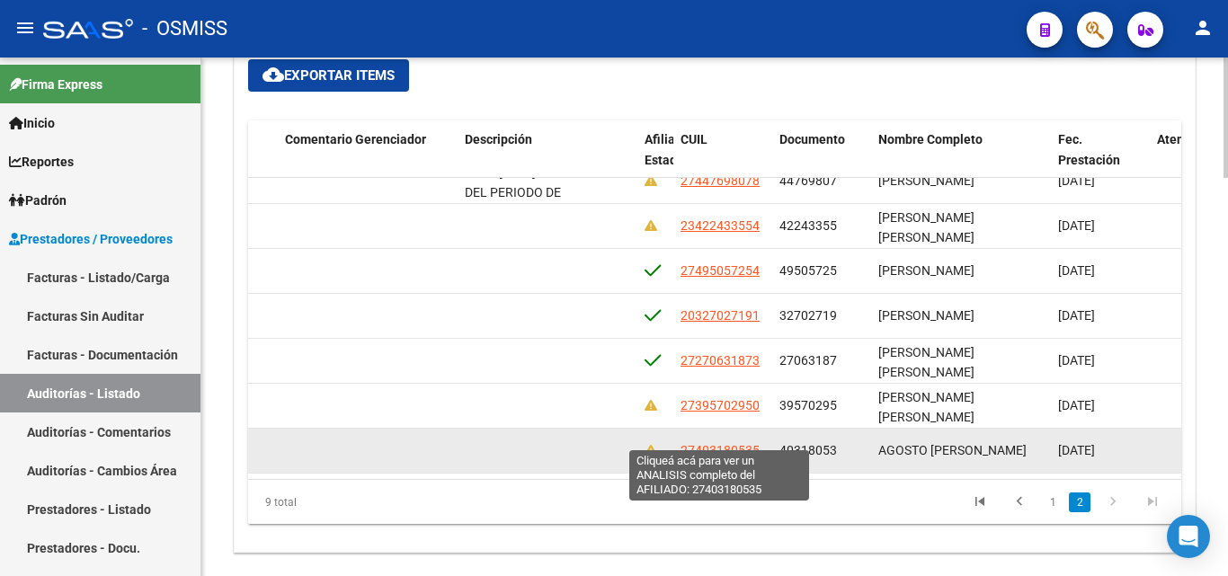
drag, startPoint x: 676, startPoint y: 433, endPoint x: 757, endPoint y: 442, distance: 81.4
click at [757, 442] on datatable-body-cell "27403180535" at bounding box center [722, 451] width 99 height 44
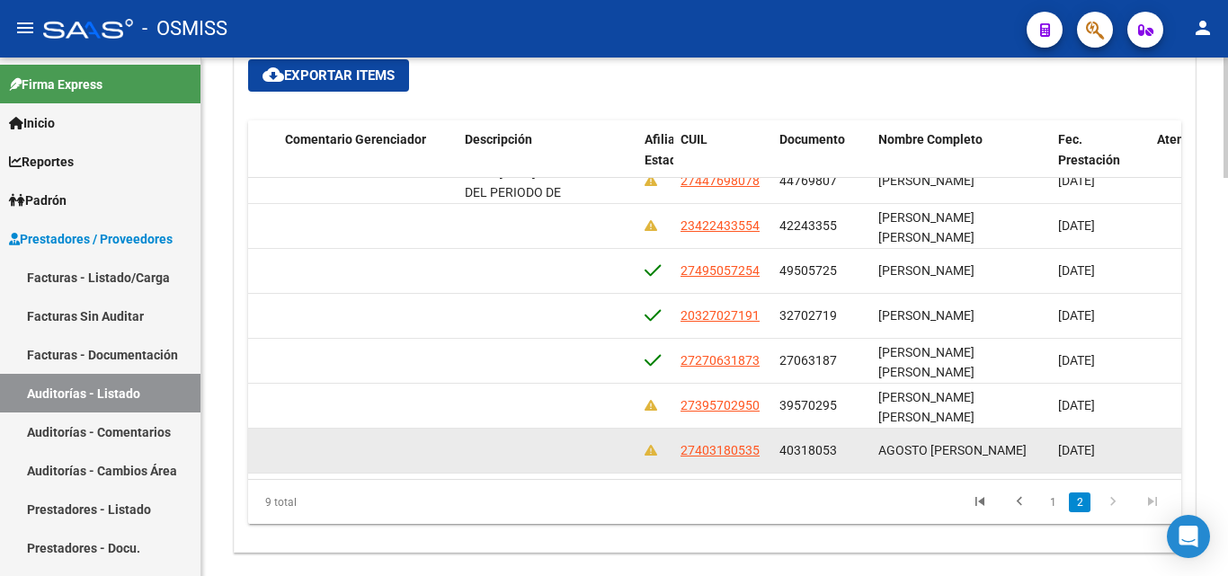
copy span "27403180535"
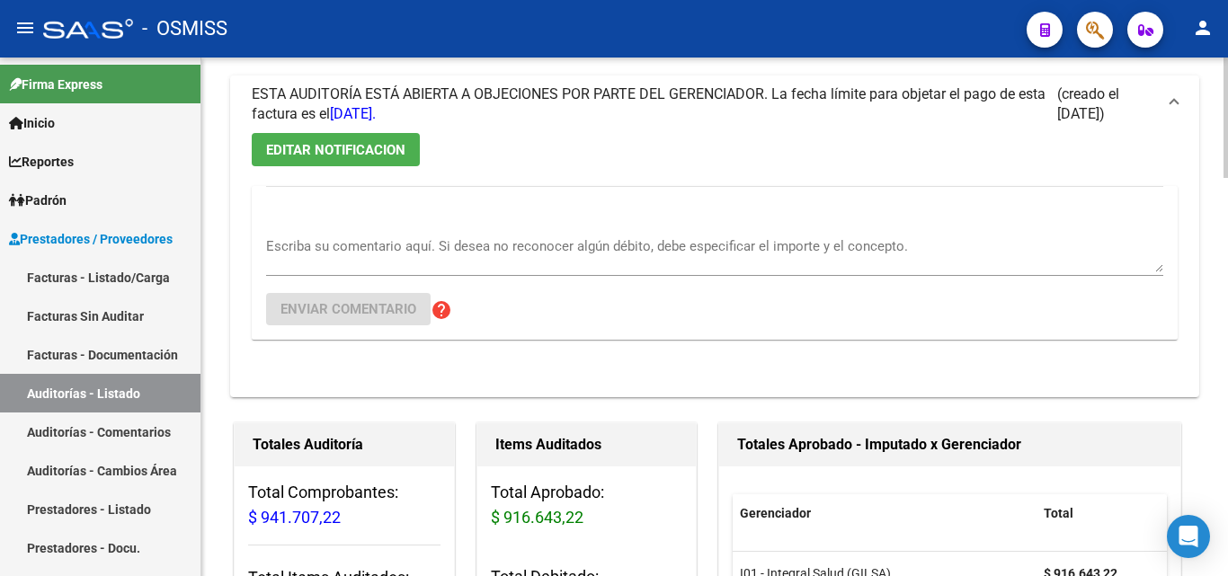
scroll to position [0, 0]
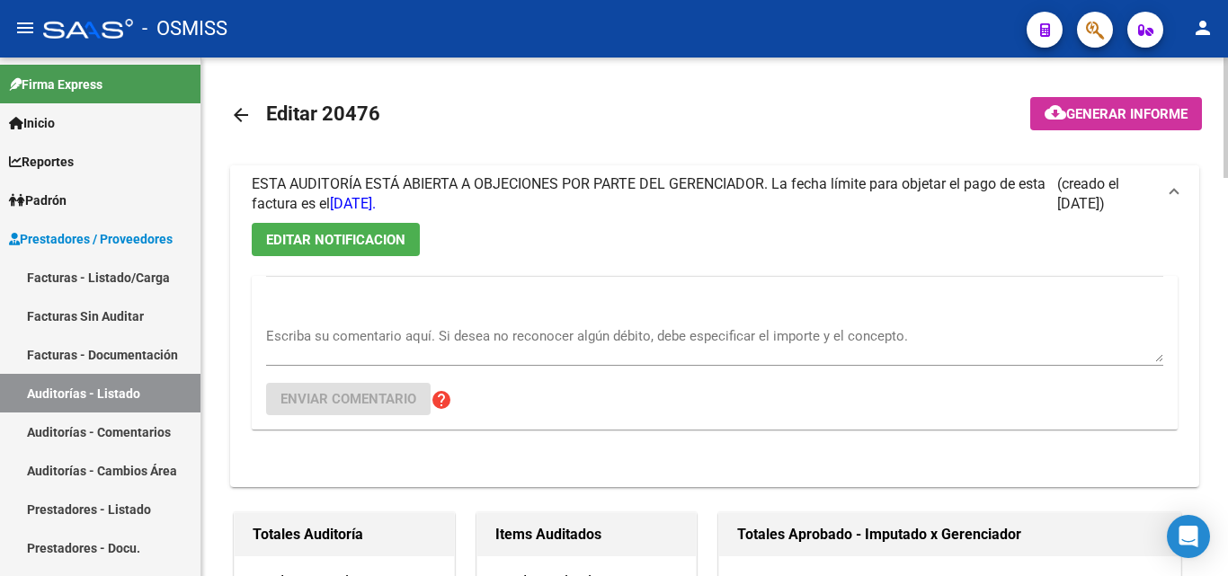
click at [1176, 193] on span at bounding box center [1174, 194] width 7 height 20
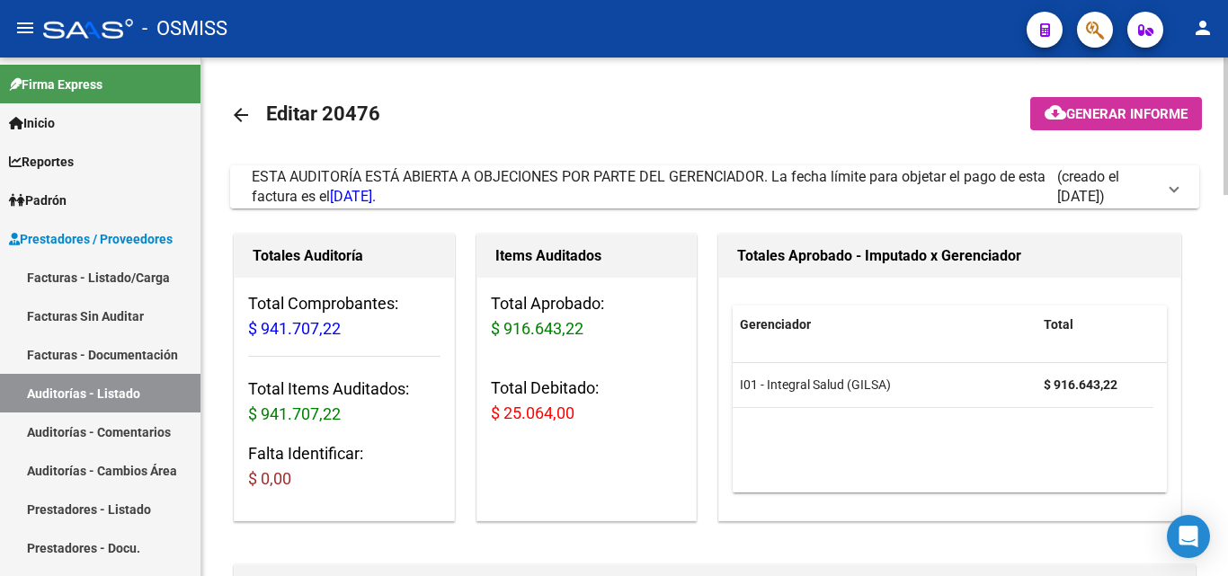
click at [1173, 185] on span at bounding box center [1174, 187] width 7 height 20
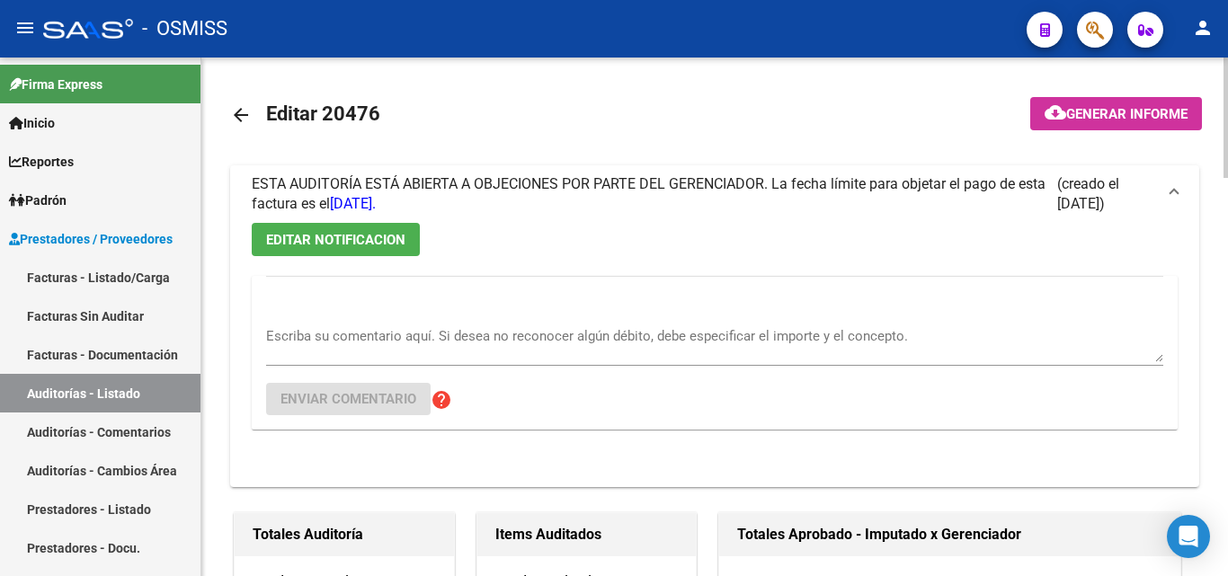
click at [287, 360] on textarea "Escriba su comentario aquí. Si desea no reconocer algún débito, debe especifica…" at bounding box center [714, 344] width 897 height 36
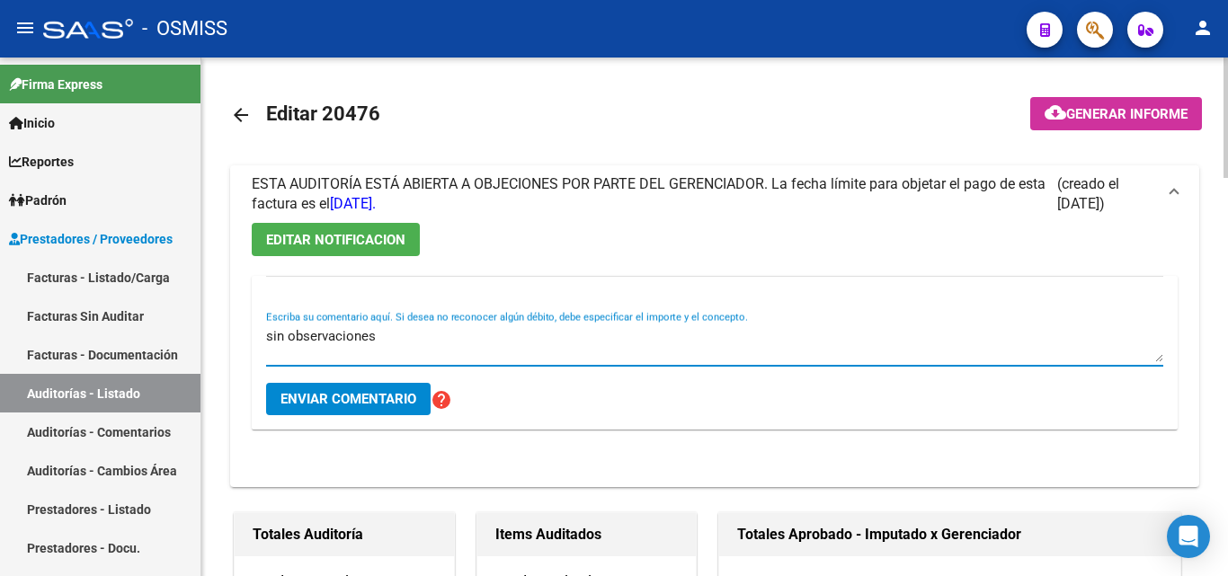
type textarea "sin observaciones"
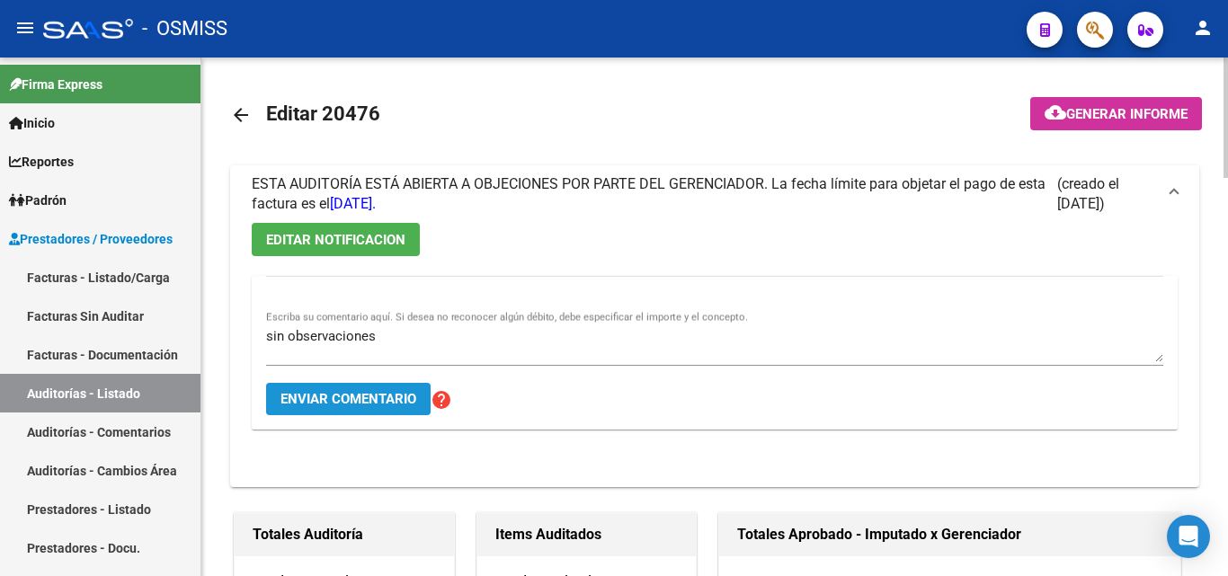
click at [280, 398] on button "Enviar comentario" at bounding box center [348, 399] width 165 height 32
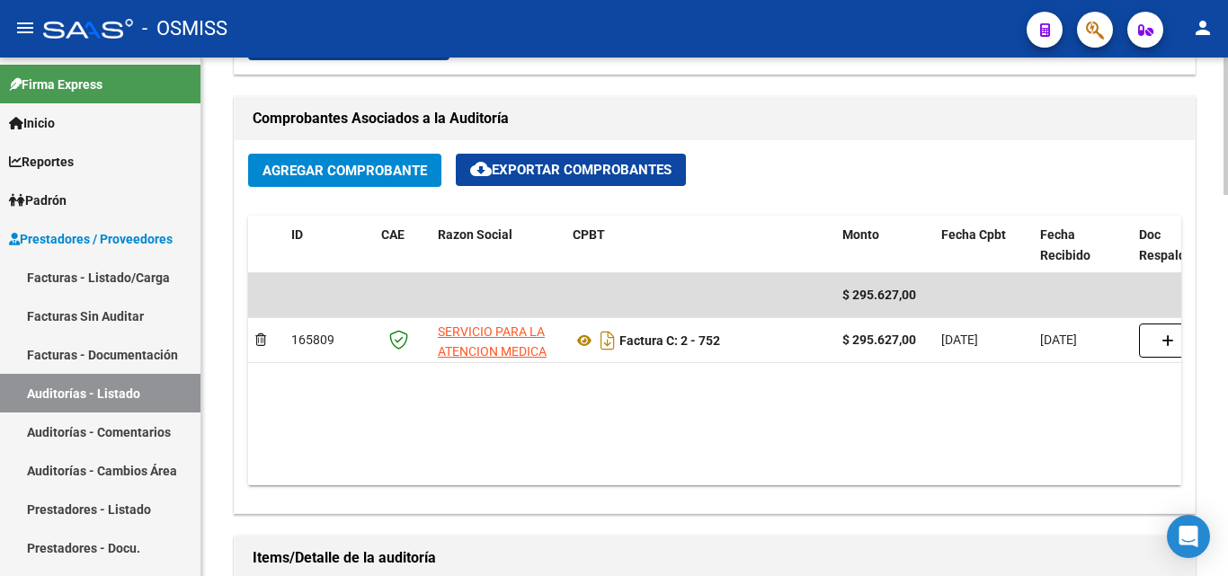
scroll to position [809, 0]
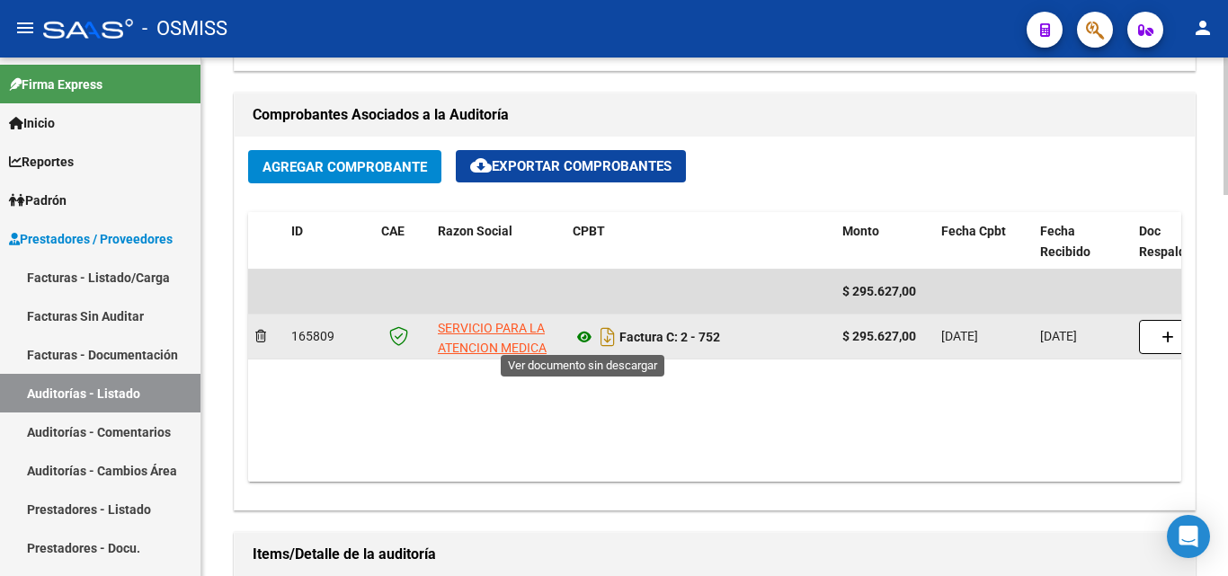
click at [584, 337] on icon at bounding box center [584, 337] width 23 height 22
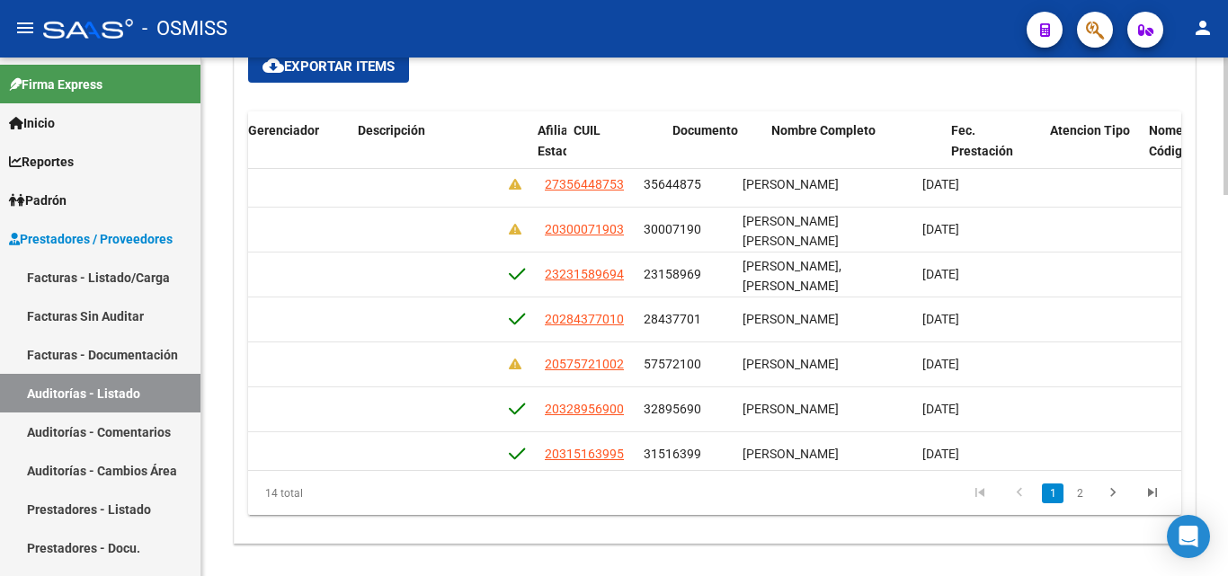
scroll to position [186, 1307]
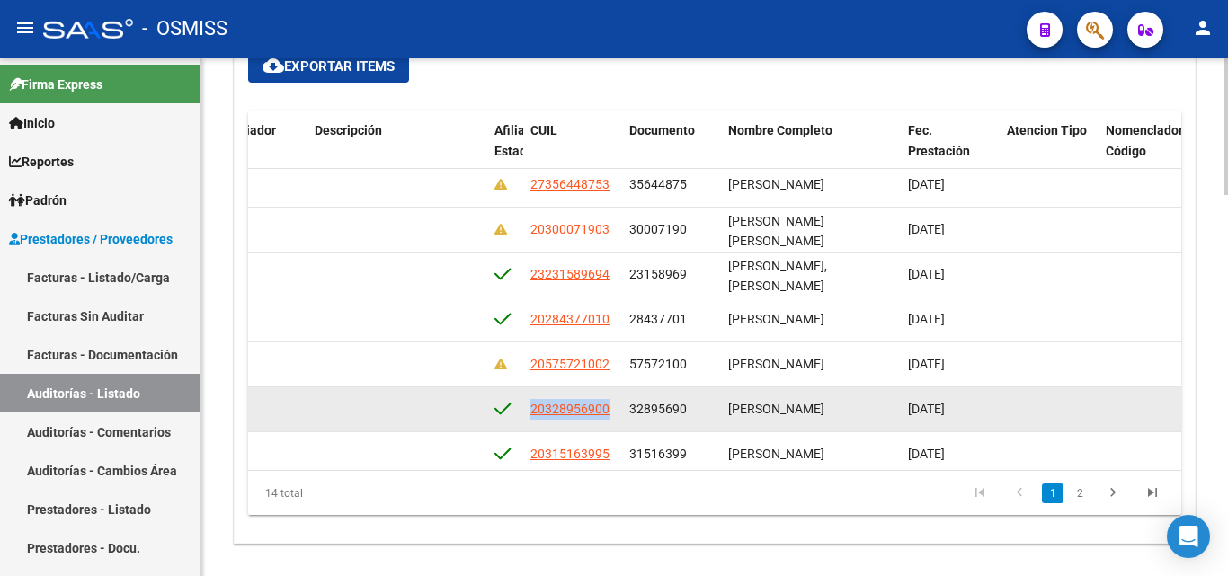
drag, startPoint x: 528, startPoint y: 409, endPoint x: 619, endPoint y: 417, distance: 92.1
click at [619, 417] on datatable-body-cell "20328956900" at bounding box center [572, 410] width 99 height 44
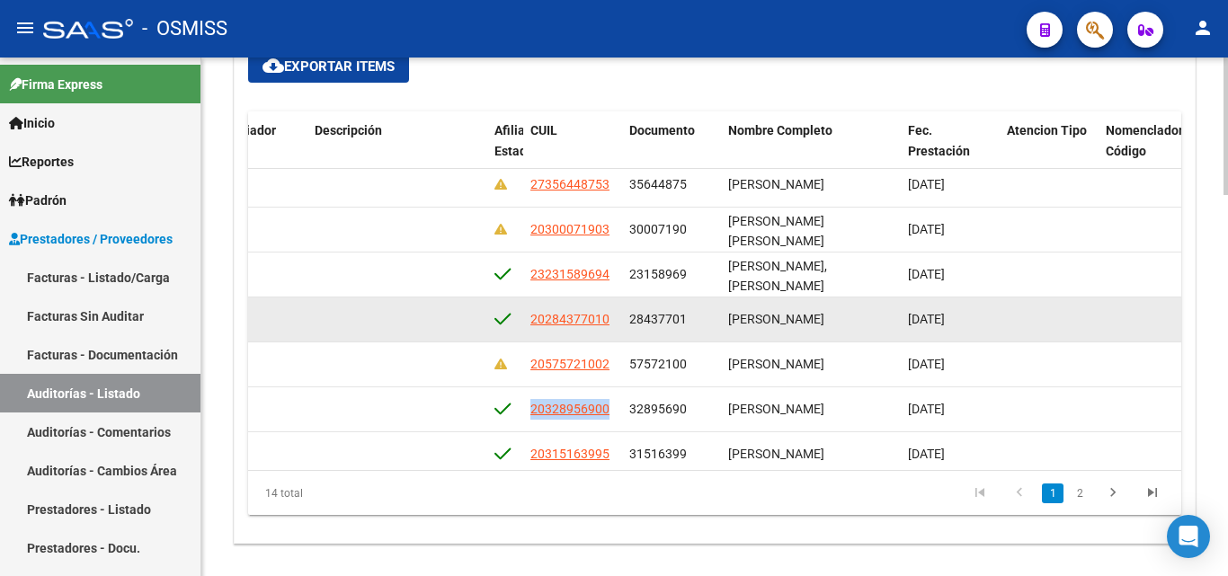
copy span "20328956900"
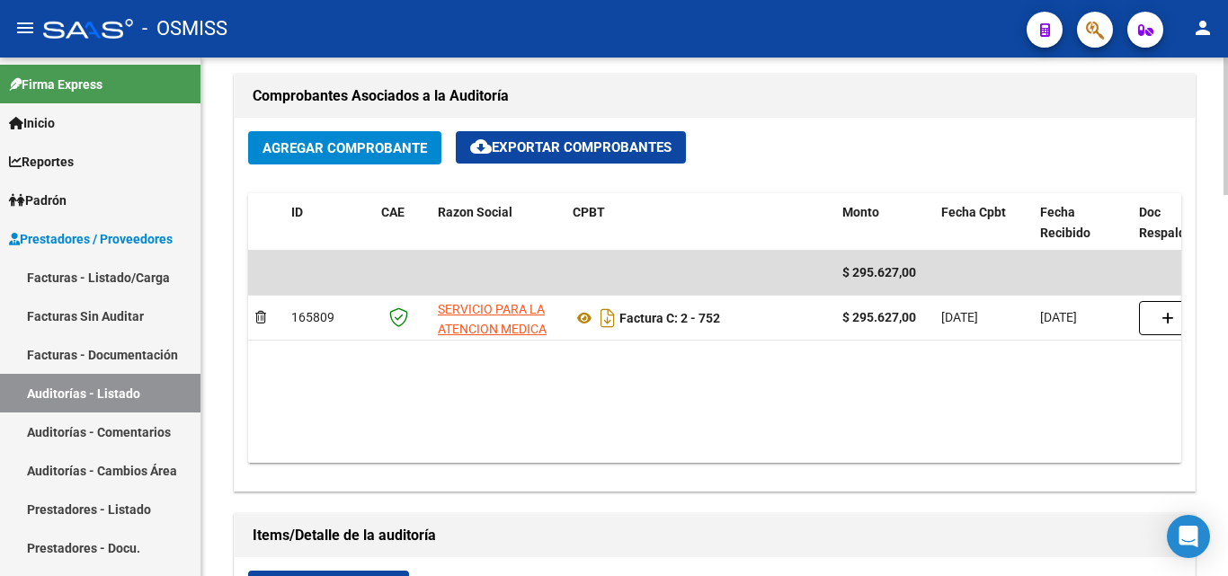
scroll to position [809, 0]
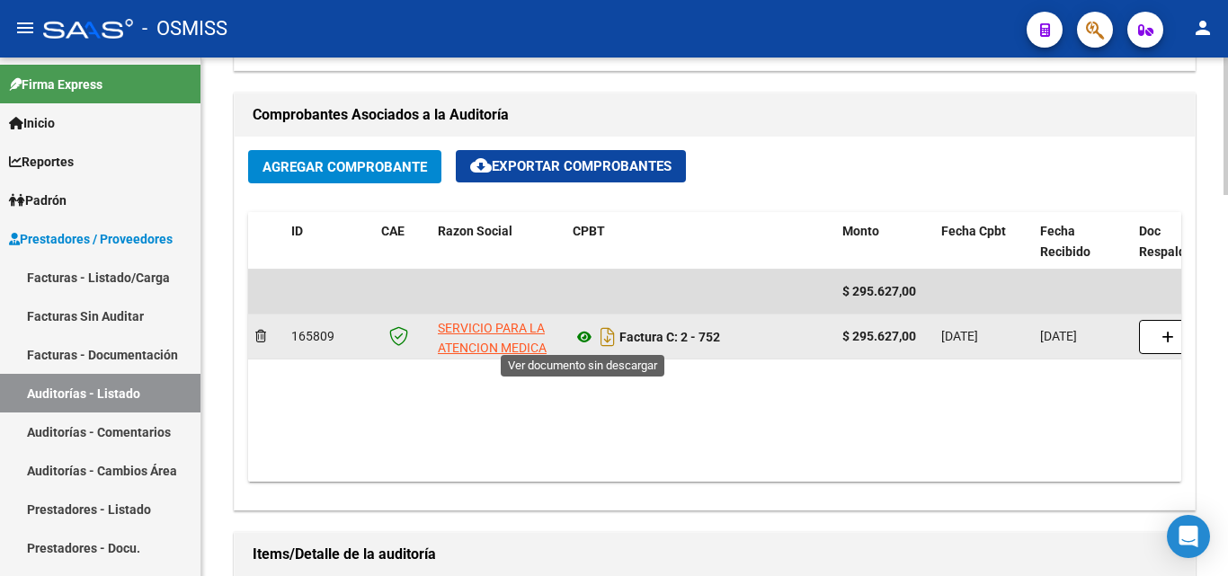
click at [588, 335] on icon at bounding box center [584, 337] width 23 height 22
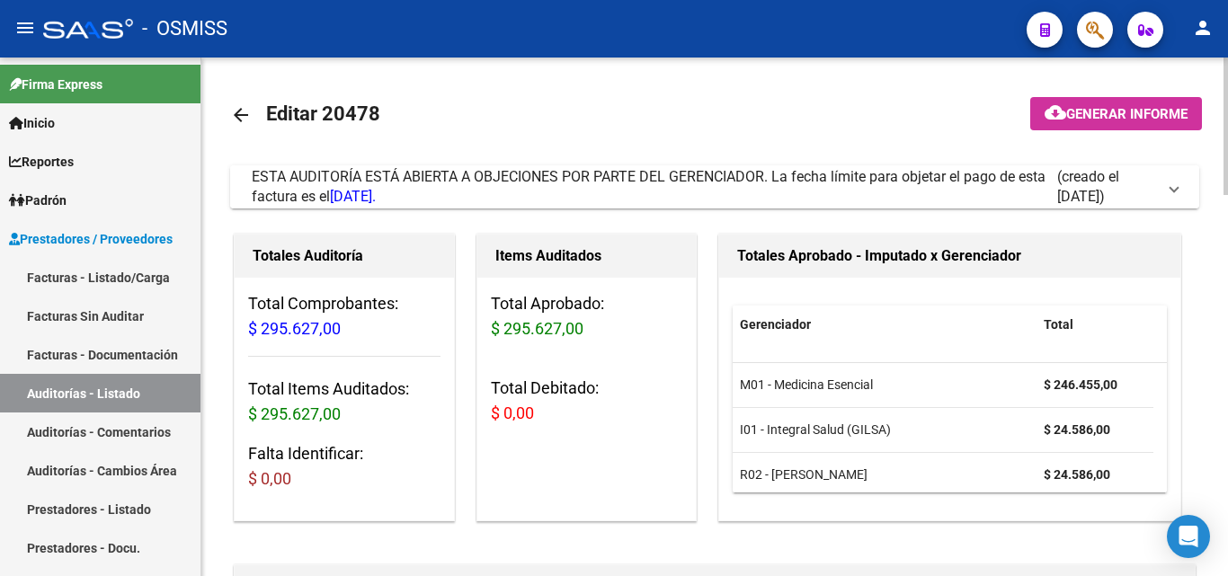
click at [1171, 188] on span at bounding box center [1174, 187] width 7 height 20
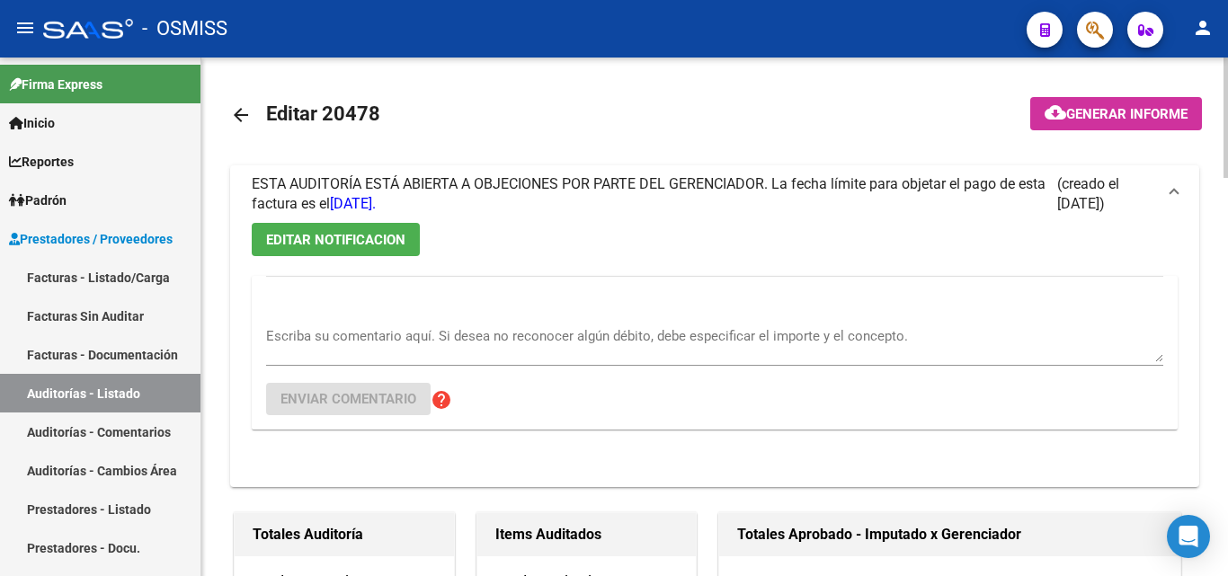
click at [399, 349] on textarea "Escriba su comentario aquí. Si desea no reconocer algún débito, debe especifica…" at bounding box center [714, 344] width 897 height 36
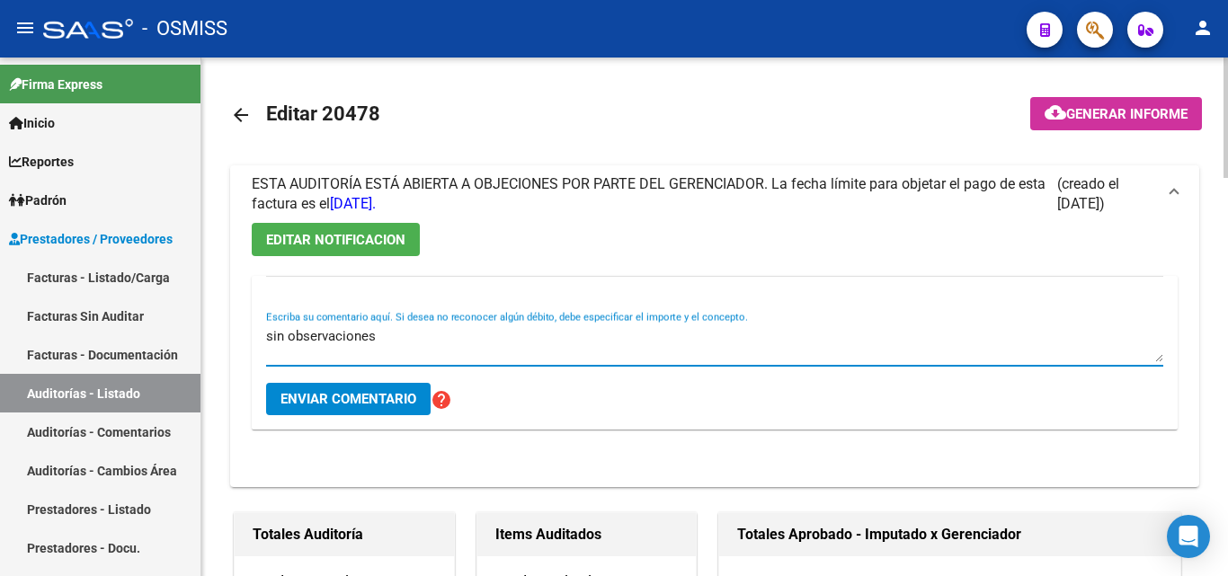
type textarea "sin observaciones"
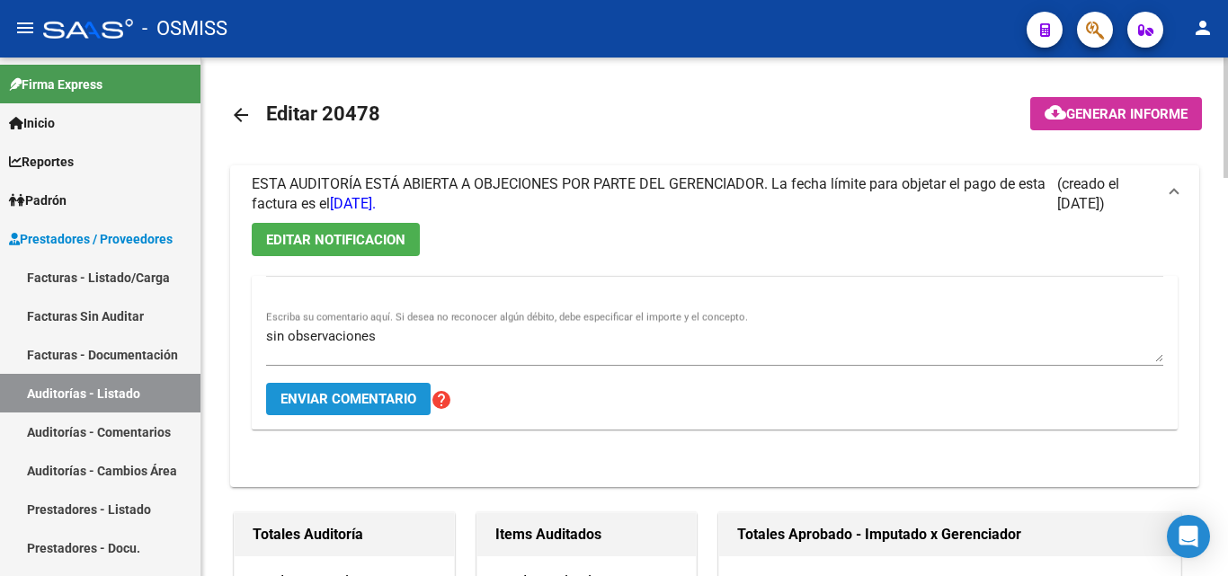
click at [370, 397] on span "Enviar comentario" at bounding box center [349, 399] width 136 height 16
